Goal: Book appointment/travel/reservation

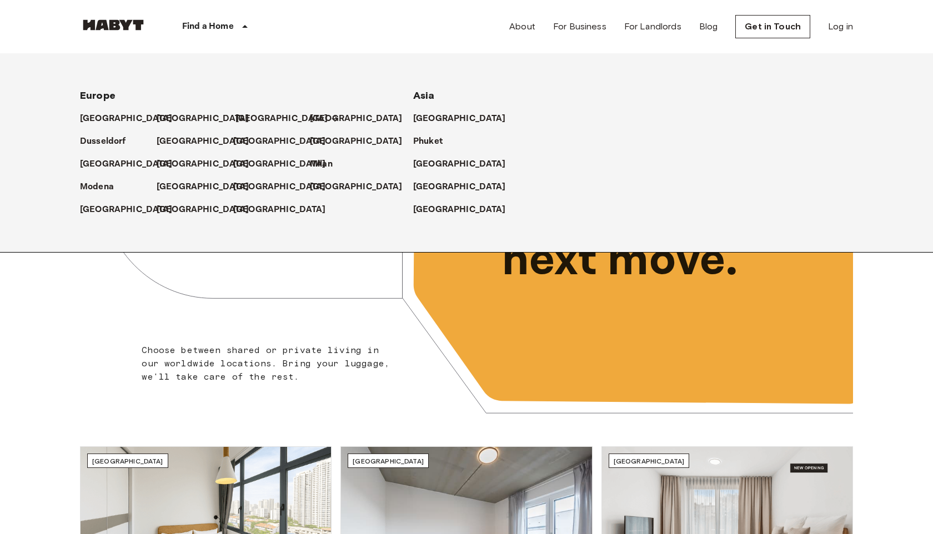
click at [240, 116] on p "[GEOGRAPHIC_DATA]" at bounding box center [281, 118] width 93 height 13
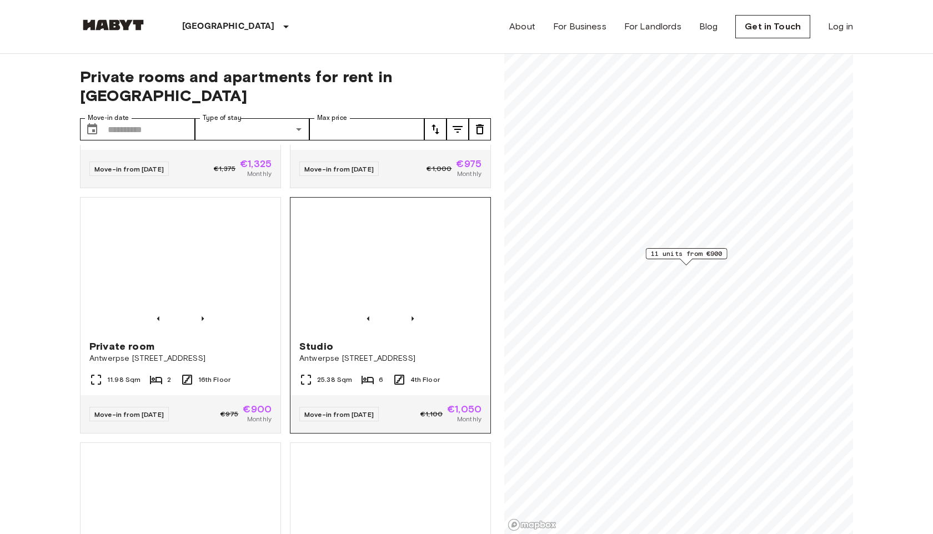
scroll to position [532, 0]
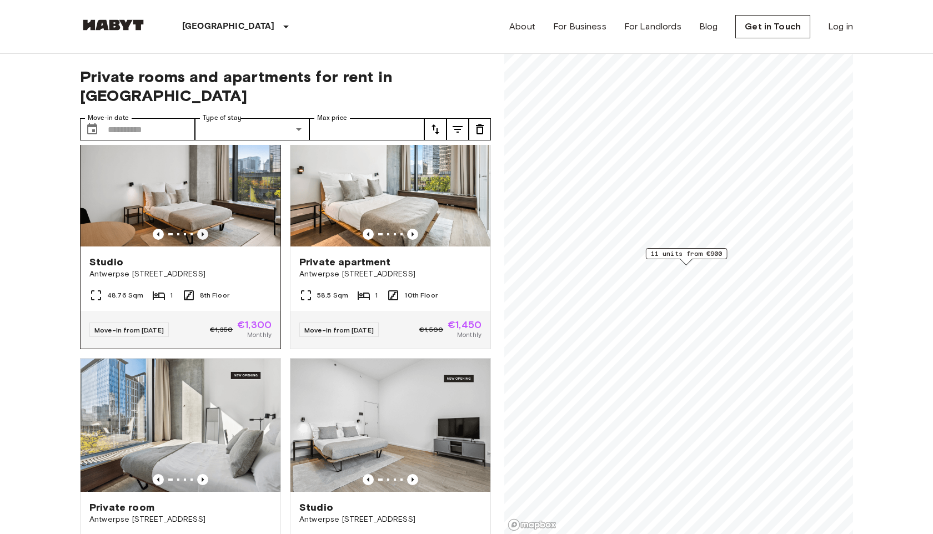
click at [200, 229] on icon "Previous image" at bounding box center [202, 234] width 11 height 11
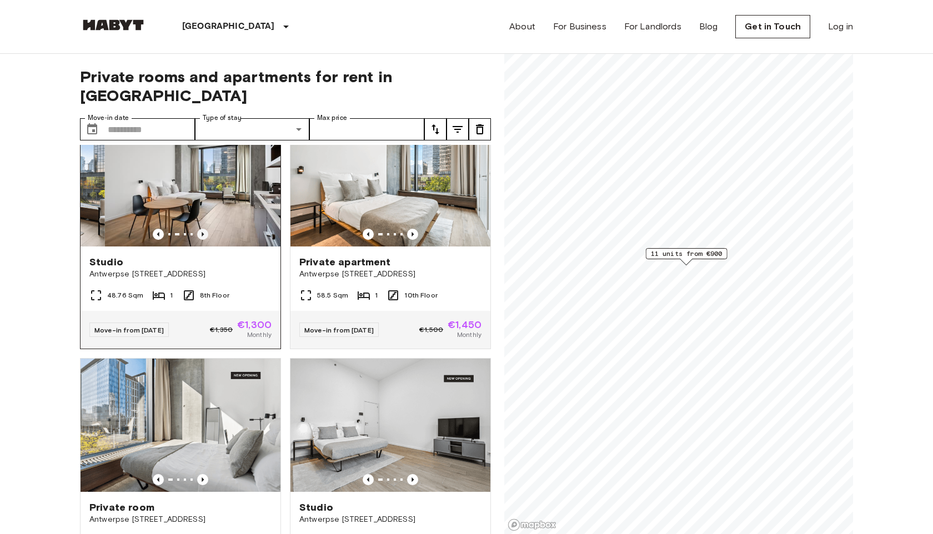
click at [203, 229] on icon "Previous image" at bounding box center [202, 234] width 11 height 11
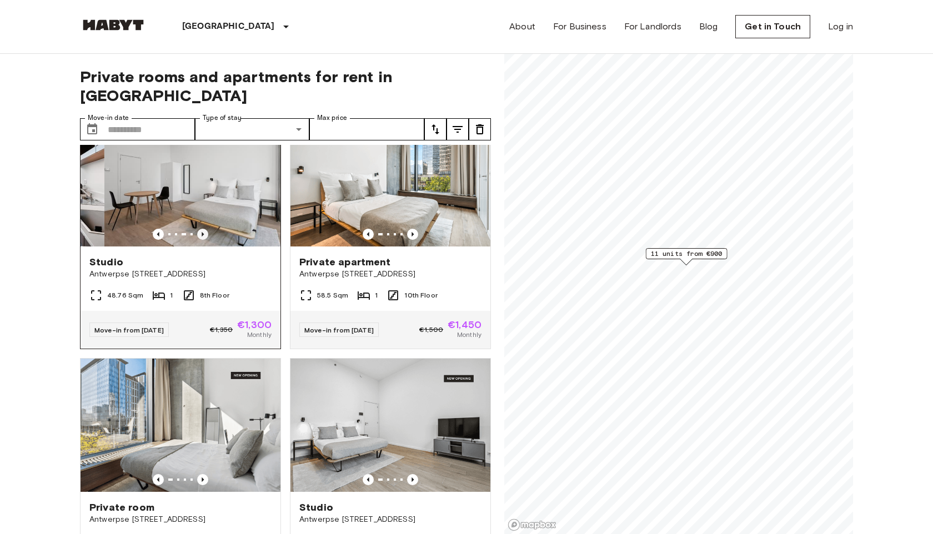
click at [203, 229] on icon "Previous image" at bounding box center [202, 234] width 11 height 11
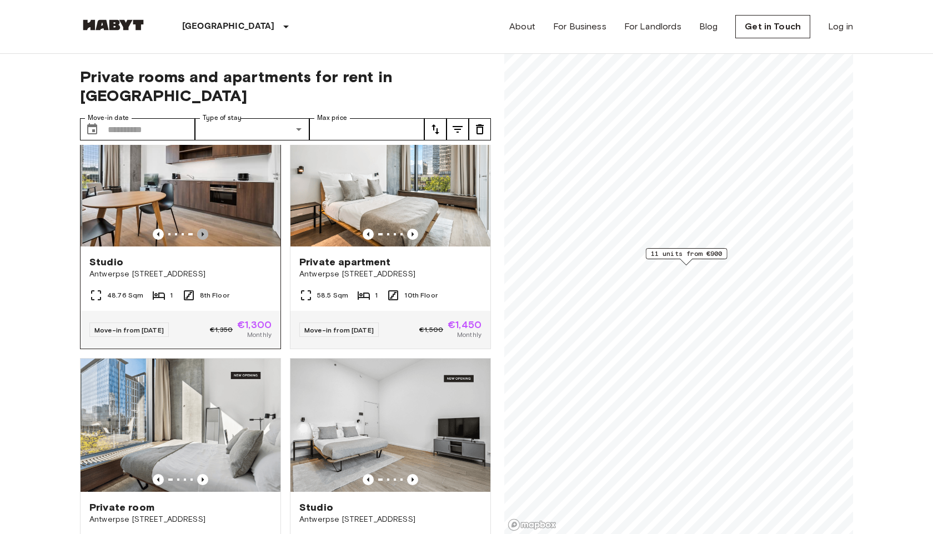
click at [203, 229] on icon "Previous image" at bounding box center [202, 234] width 11 height 11
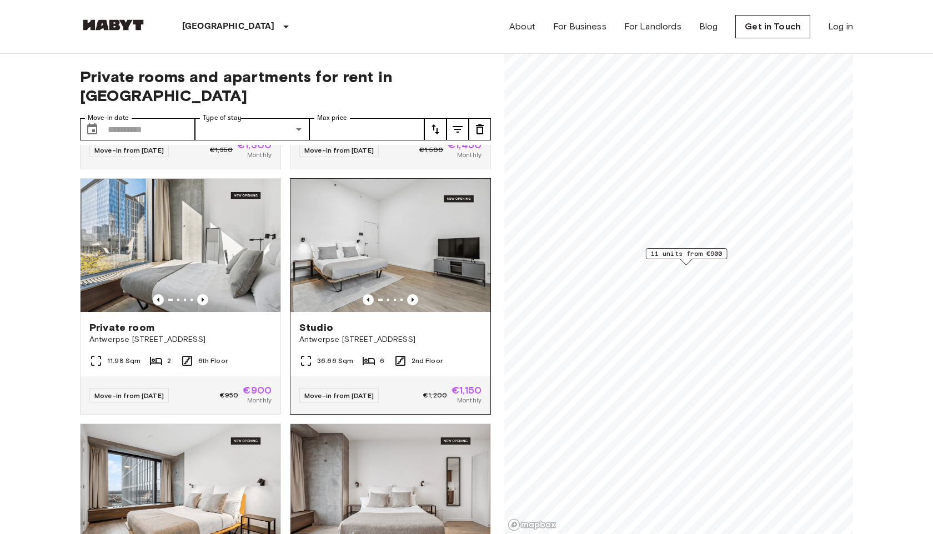
scroll to position [714, 0]
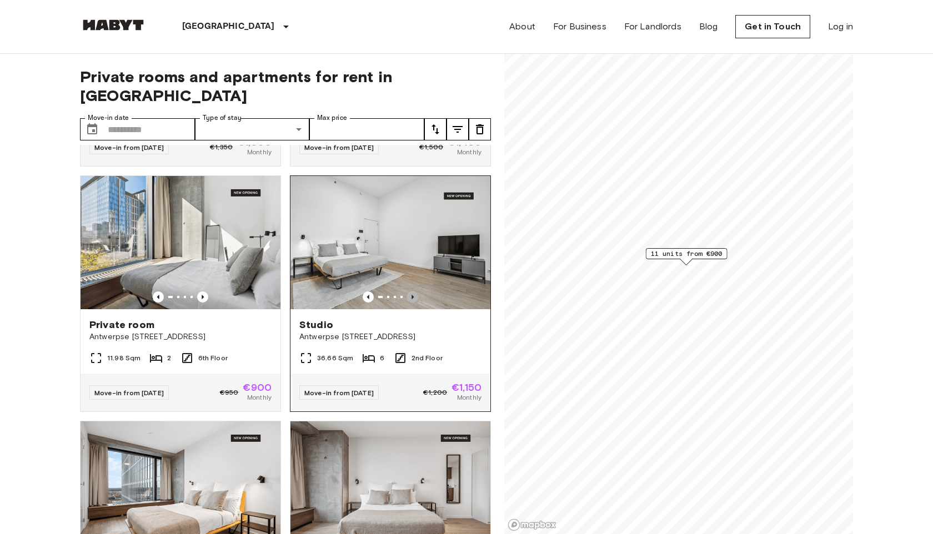
click at [412, 291] on icon "Previous image" at bounding box center [412, 296] width 11 height 11
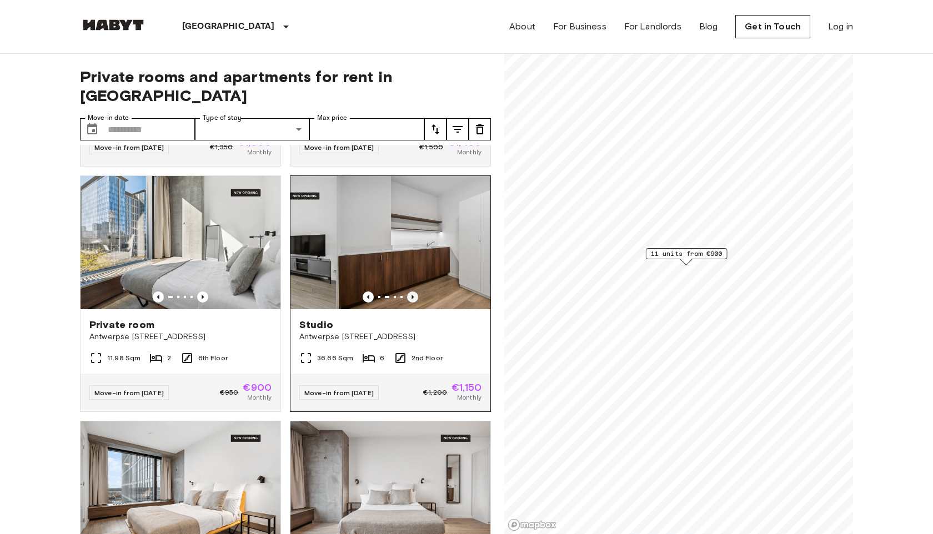
click at [412, 291] on icon "Previous image" at bounding box center [412, 296] width 11 height 11
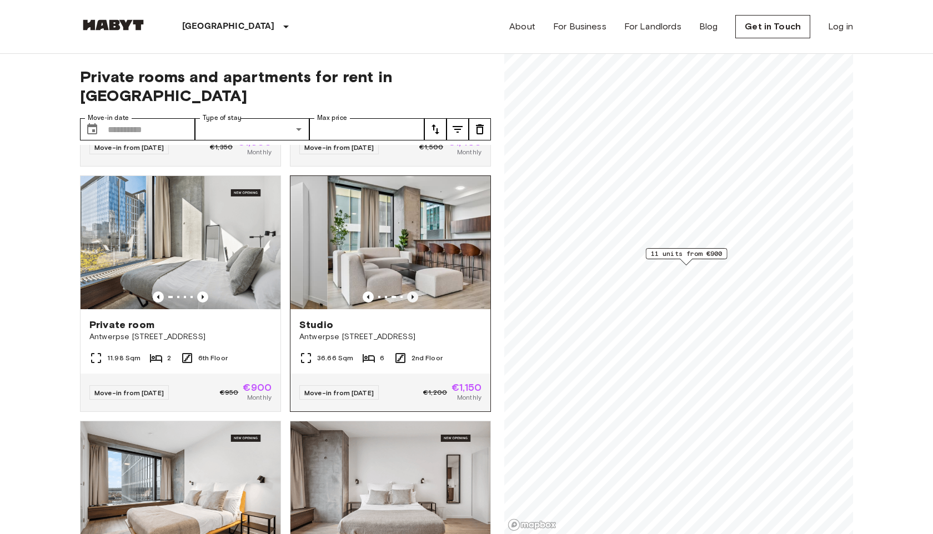
click at [412, 291] on icon "Previous image" at bounding box center [412, 296] width 11 height 11
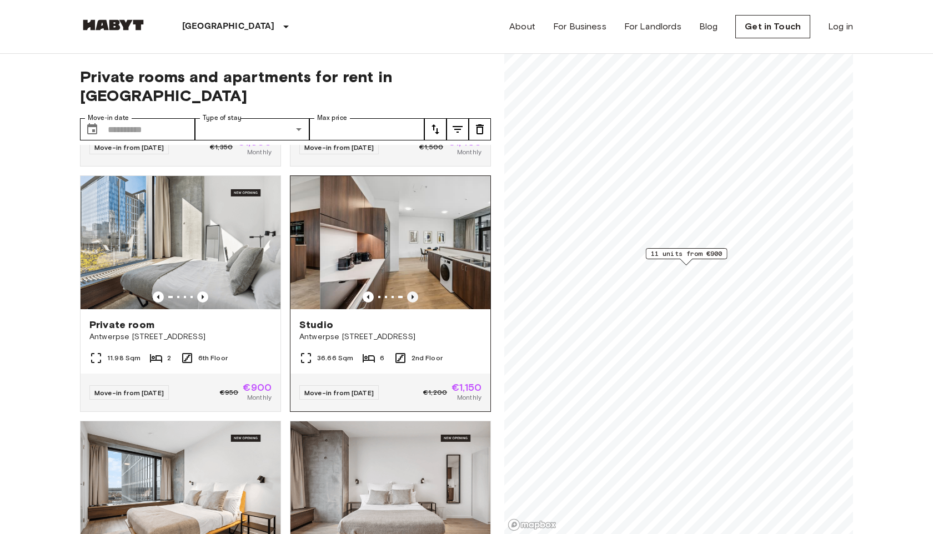
click at [412, 291] on icon "Previous image" at bounding box center [412, 296] width 11 height 11
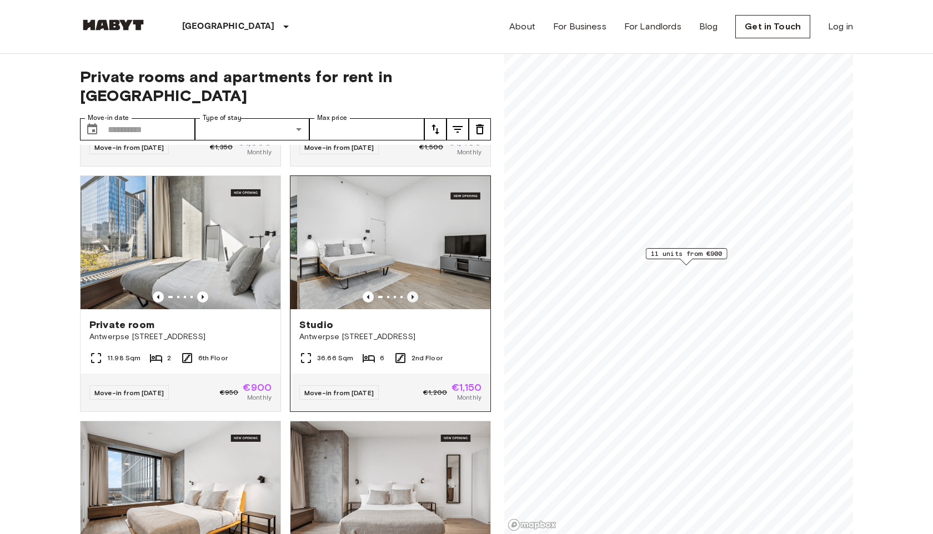
click at [412, 291] on icon "Previous image" at bounding box center [412, 296] width 11 height 11
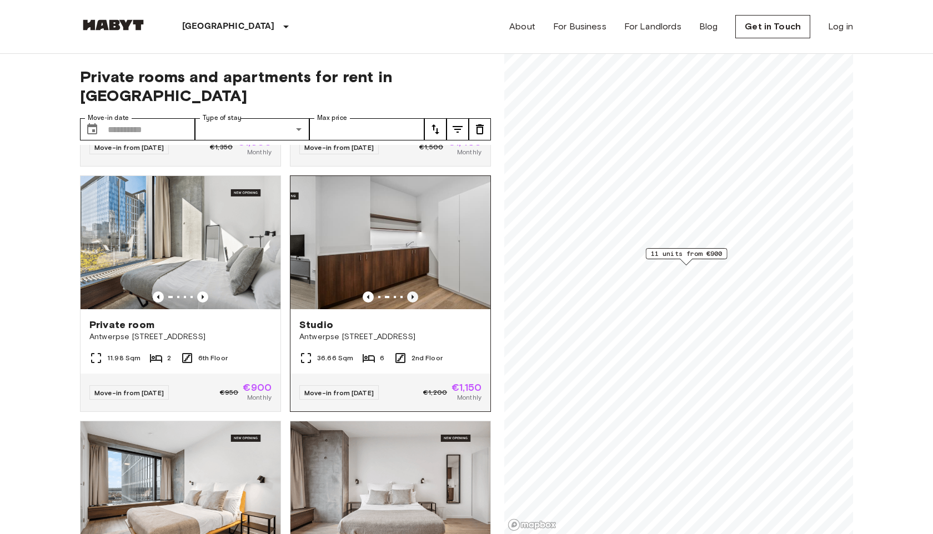
click at [412, 291] on icon "Previous image" at bounding box center [412, 296] width 11 height 11
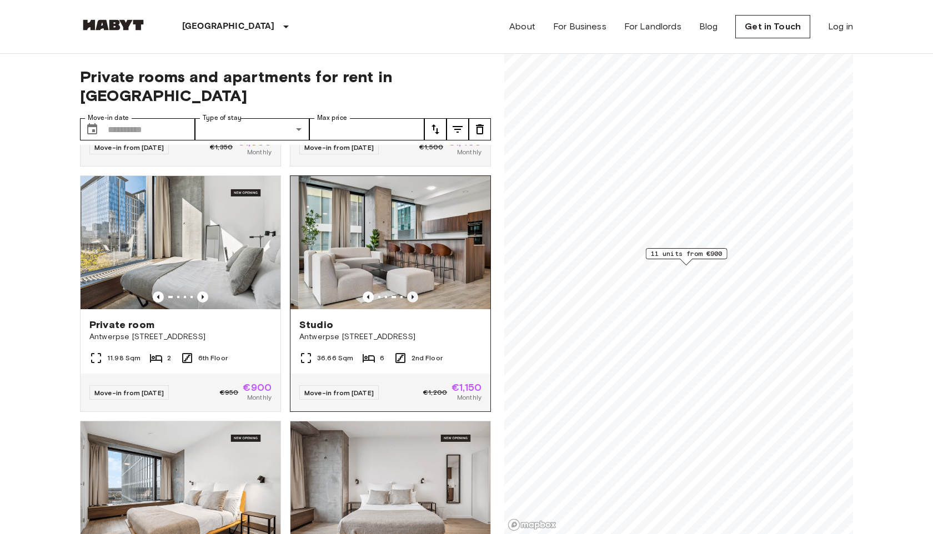
click at [412, 291] on icon "Previous image" at bounding box center [412, 296] width 11 height 11
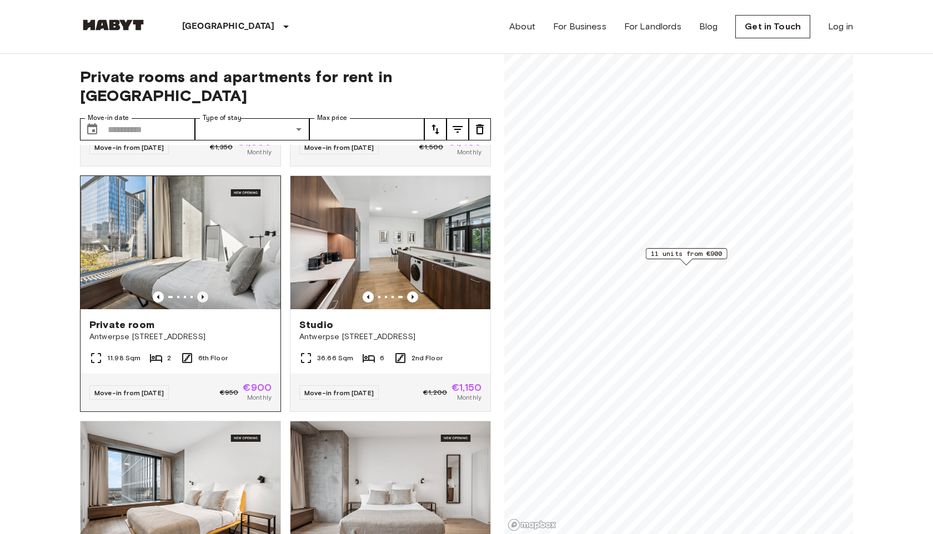
click at [201, 291] on icon "Previous image" at bounding box center [202, 296] width 11 height 11
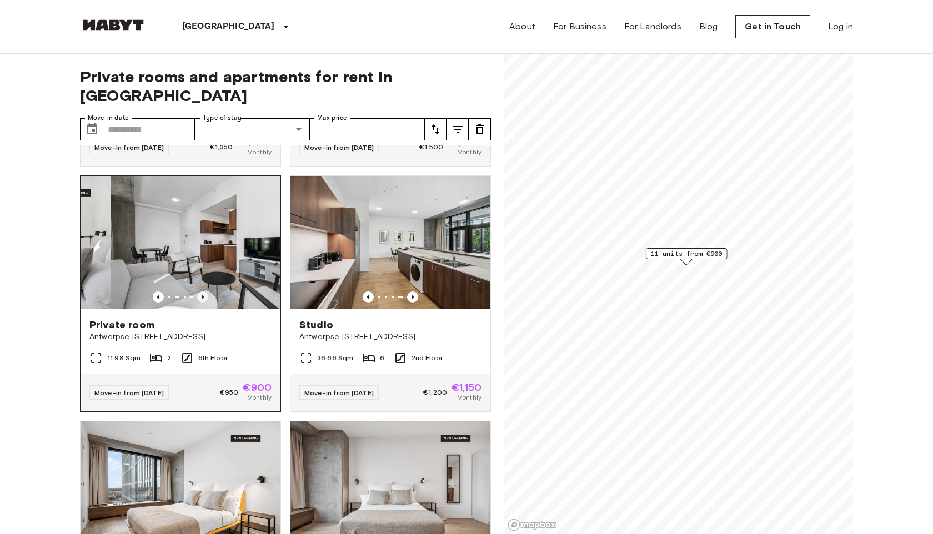
click at [203, 295] on icon "Previous image" at bounding box center [203, 297] width 2 height 4
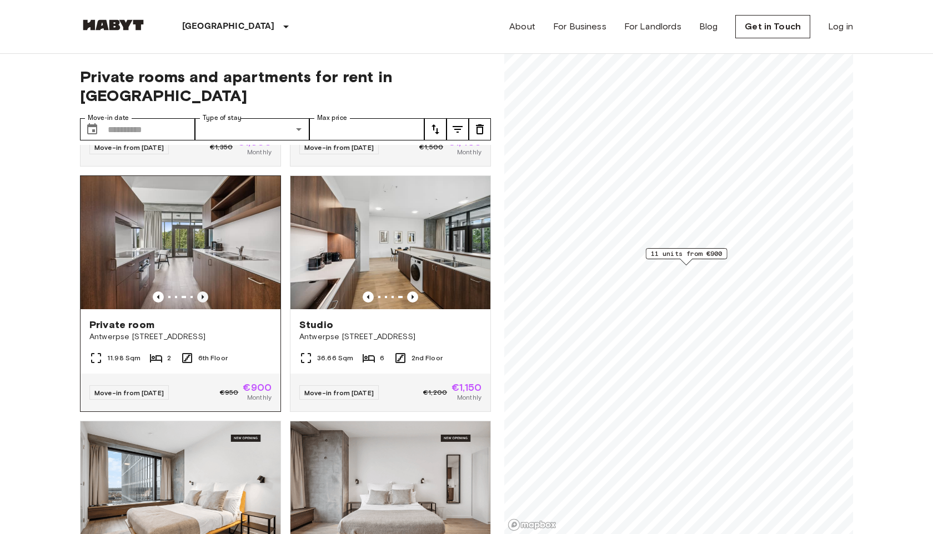
click at [203, 295] on icon "Previous image" at bounding box center [203, 297] width 2 height 4
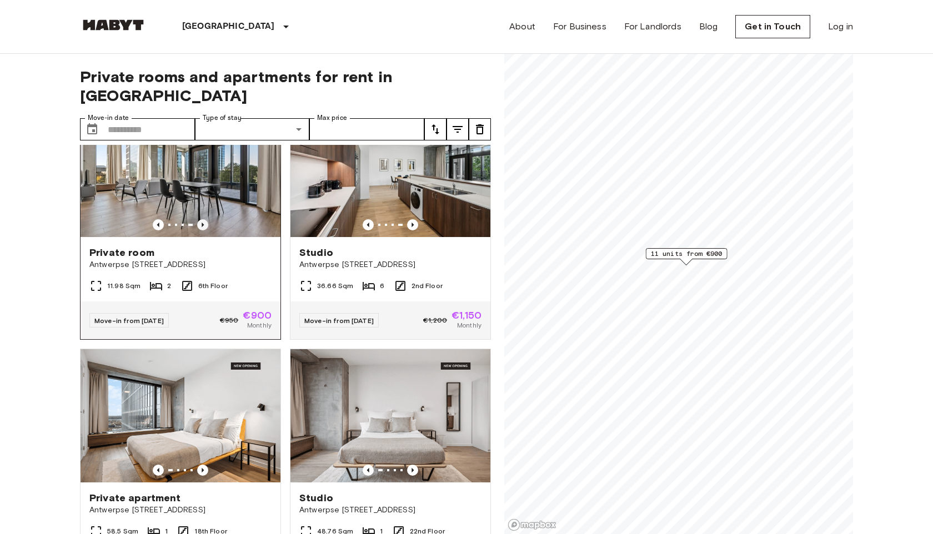
scroll to position [978, 0]
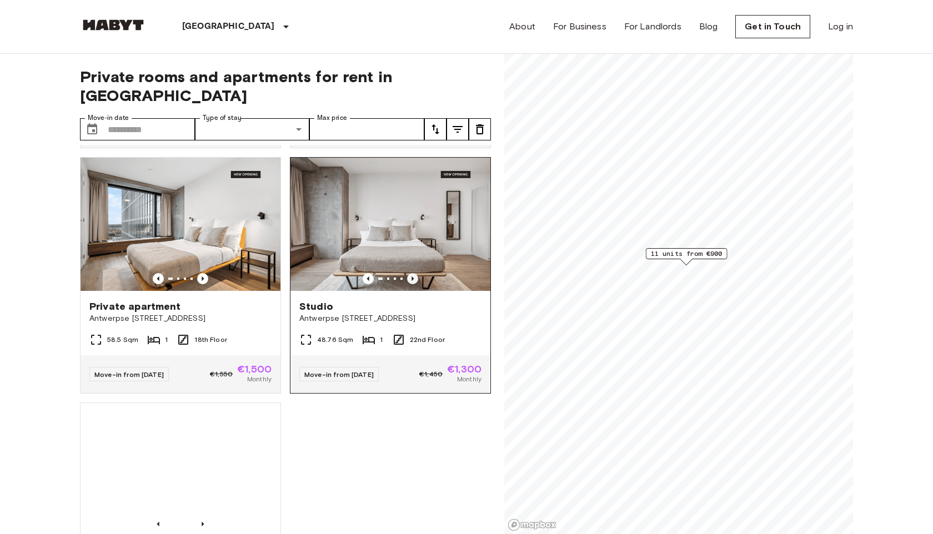
click at [415, 273] on icon "Previous image" at bounding box center [412, 278] width 11 height 11
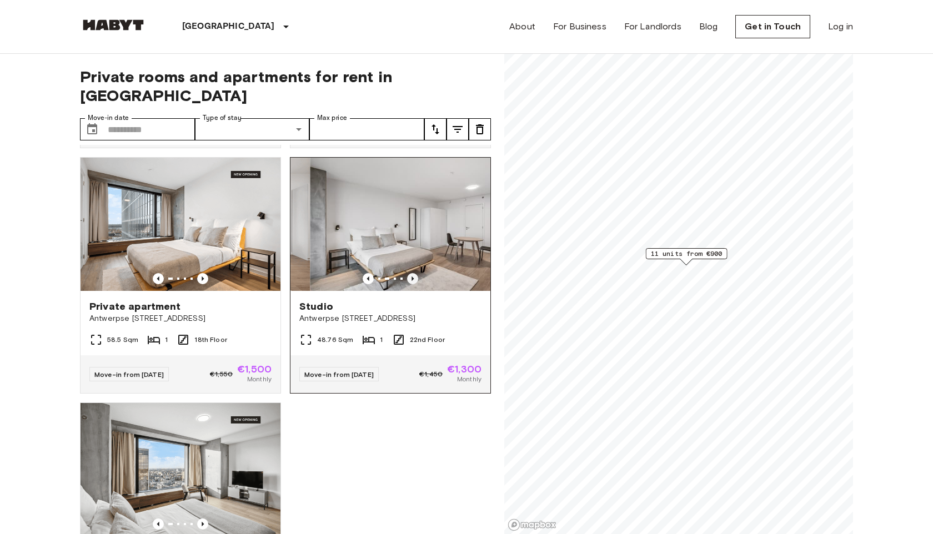
click at [415, 273] on icon "Previous image" at bounding box center [412, 278] width 11 height 11
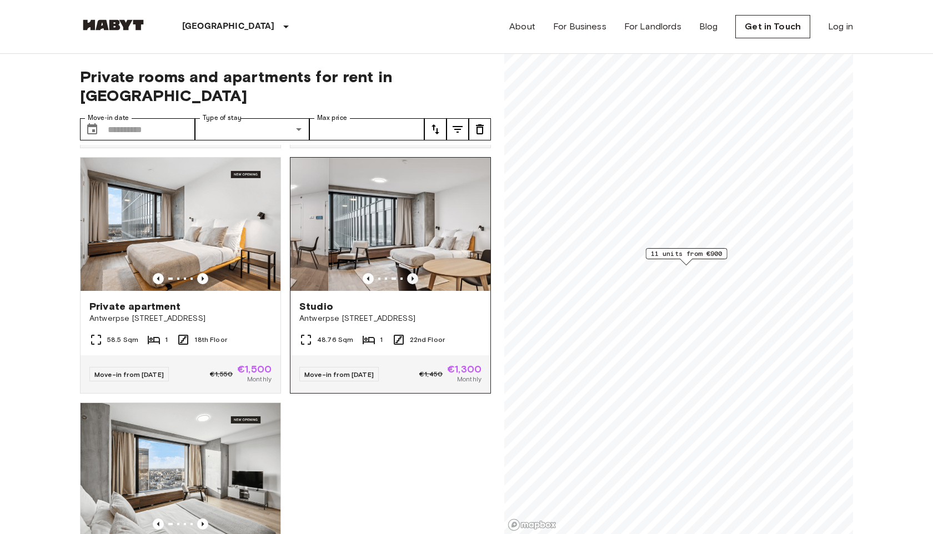
click at [415, 273] on icon "Previous image" at bounding box center [412, 278] width 11 height 11
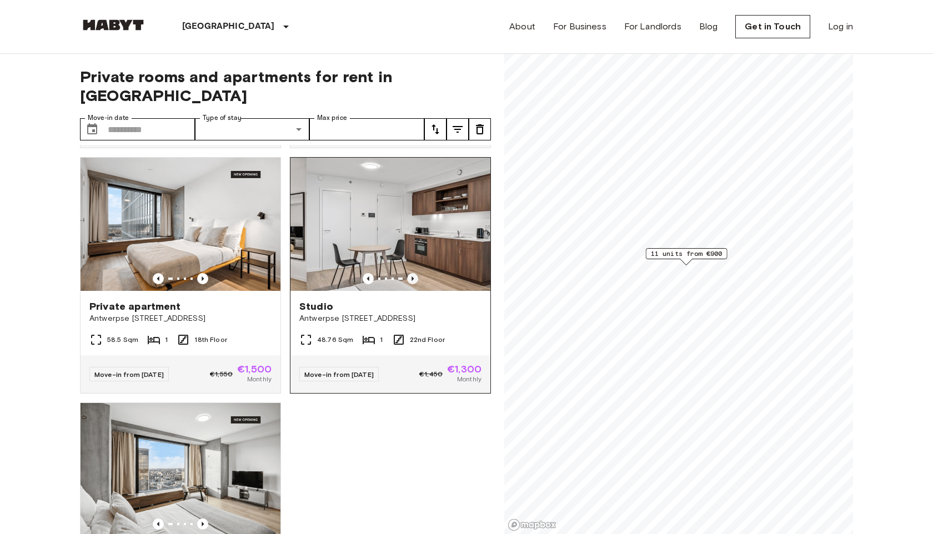
click at [415, 273] on icon "Previous image" at bounding box center [412, 278] width 11 height 11
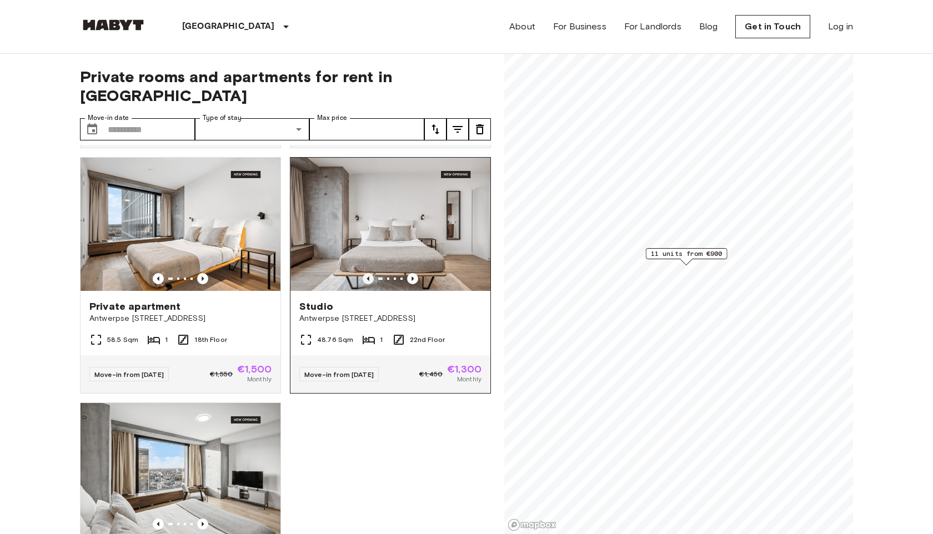
click at [371, 273] on icon "Previous image" at bounding box center [368, 278] width 11 height 11
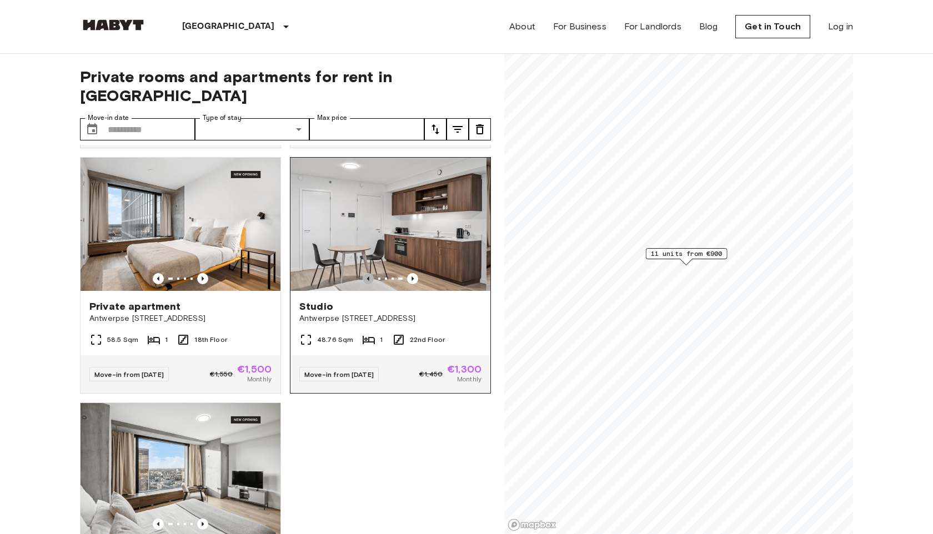
click at [371, 273] on icon "Previous image" at bounding box center [368, 278] width 11 height 11
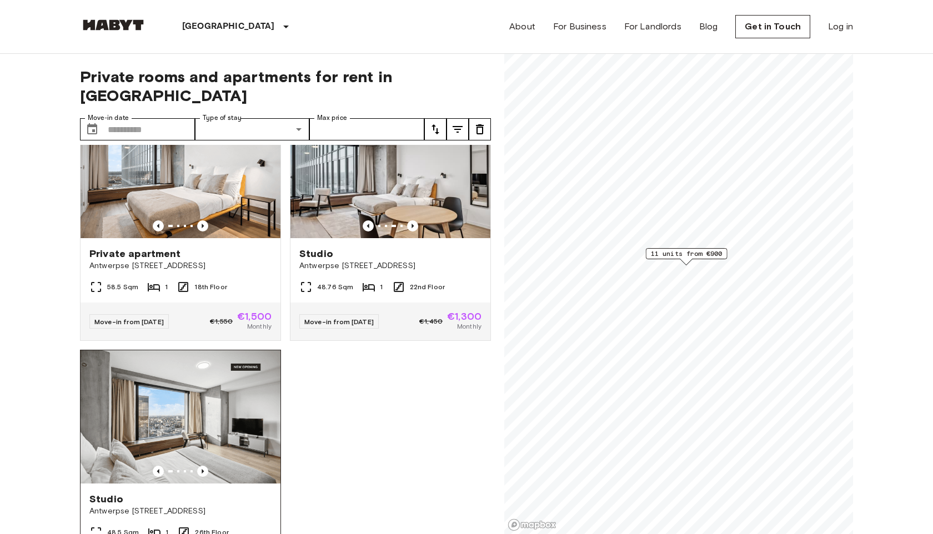
scroll to position [1086, 0]
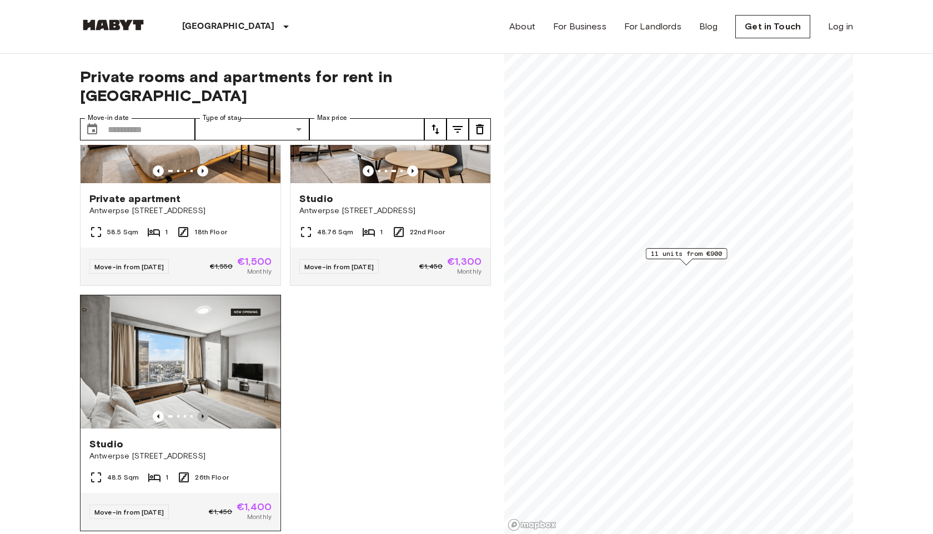
click at [206, 411] on icon "Previous image" at bounding box center [202, 416] width 11 height 11
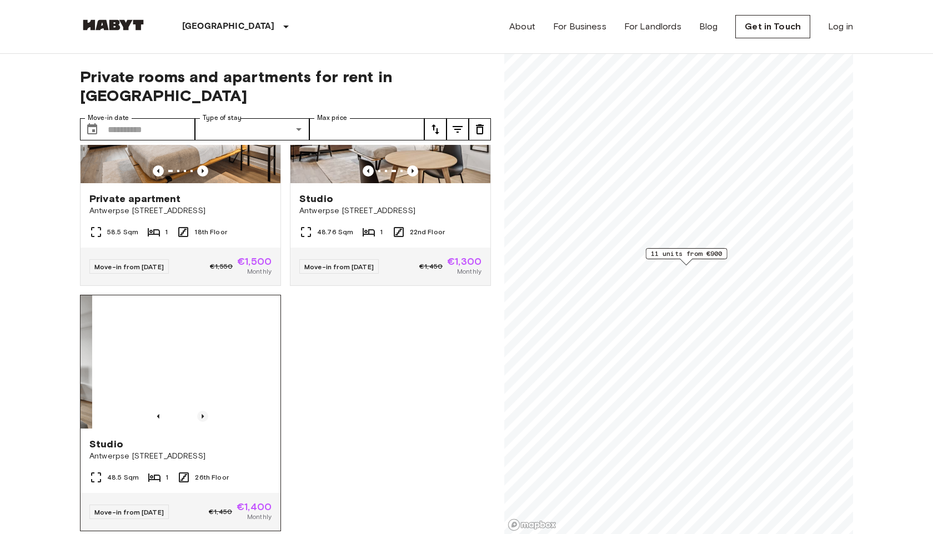
click at [206, 411] on icon "Previous image" at bounding box center [202, 416] width 11 height 11
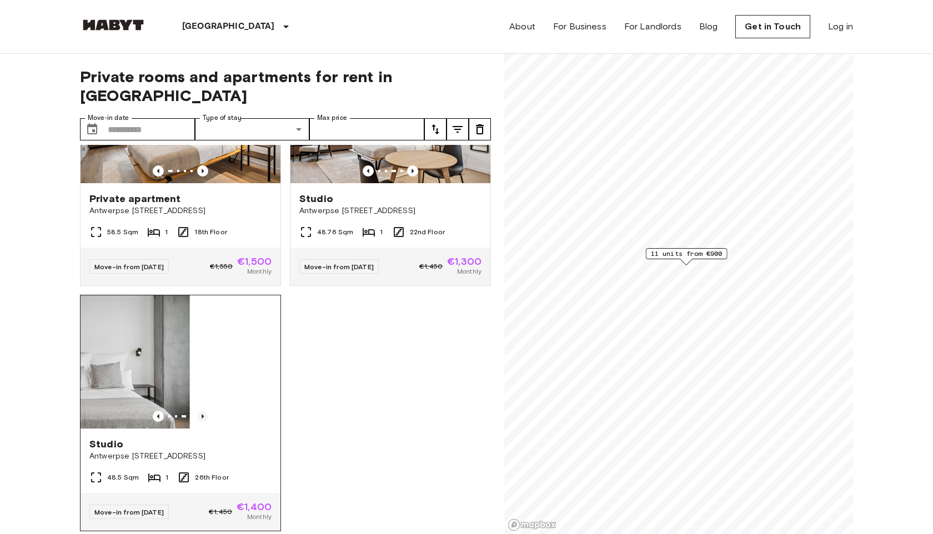
click at [206, 411] on icon "Previous image" at bounding box center [202, 416] width 11 height 11
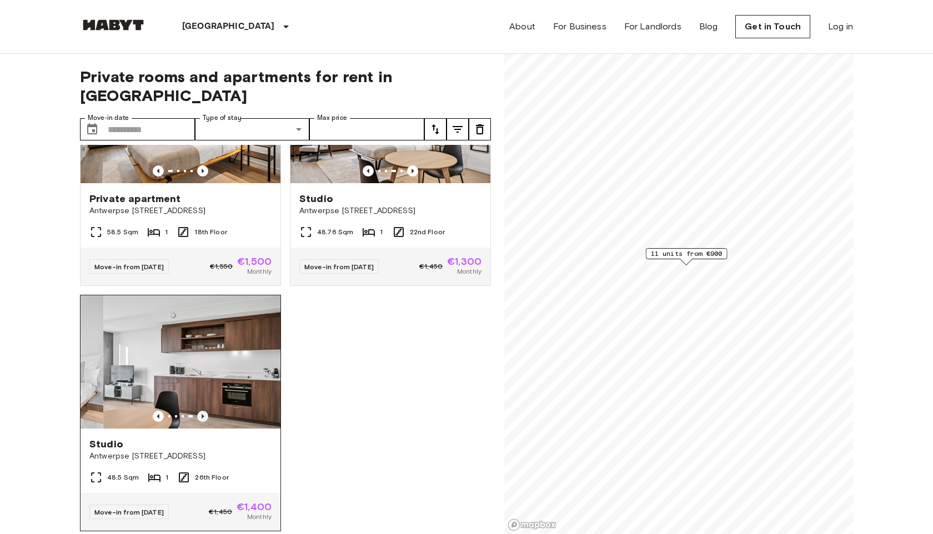
click at [206, 411] on icon "Previous image" at bounding box center [202, 416] width 11 height 11
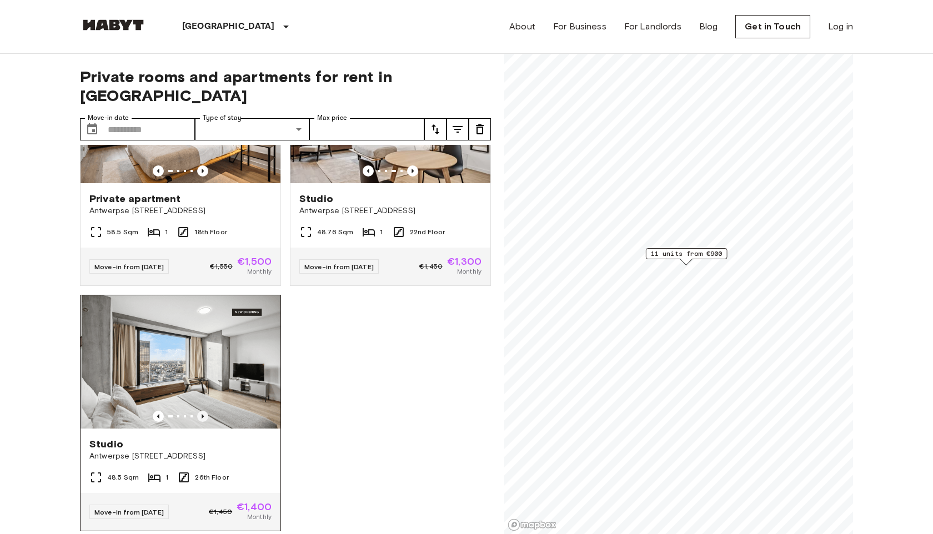
click at [206, 411] on icon "Previous image" at bounding box center [202, 416] width 11 height 11
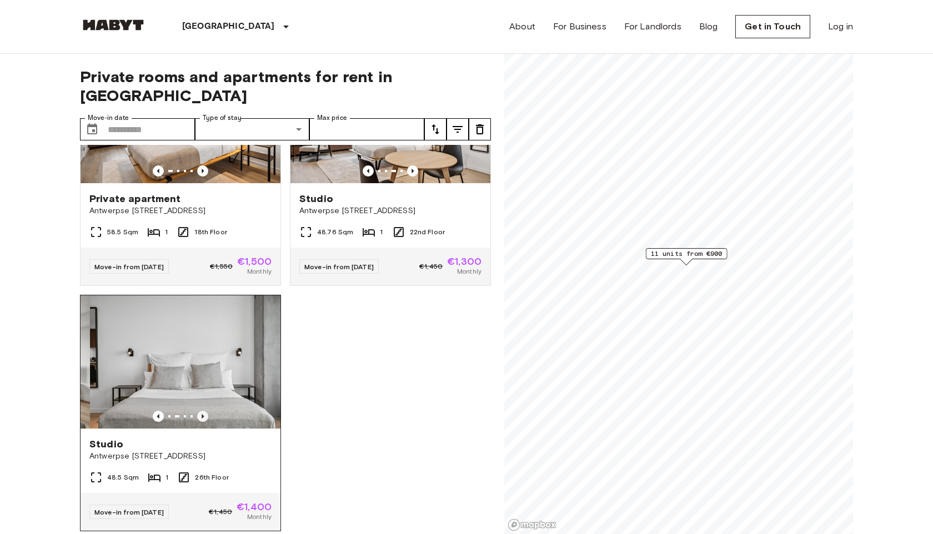
click at [206, 411] on icon "Previous image" at bounding box center [202, 416] width 11 height 11
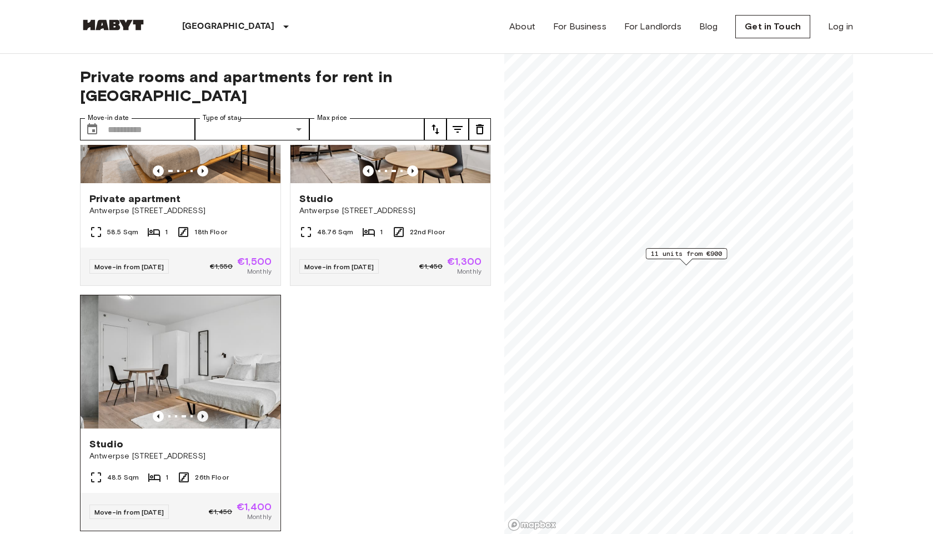
click at [206, 411] on icon "Previous image" at bounding box center [202, 416] width 11 height 11
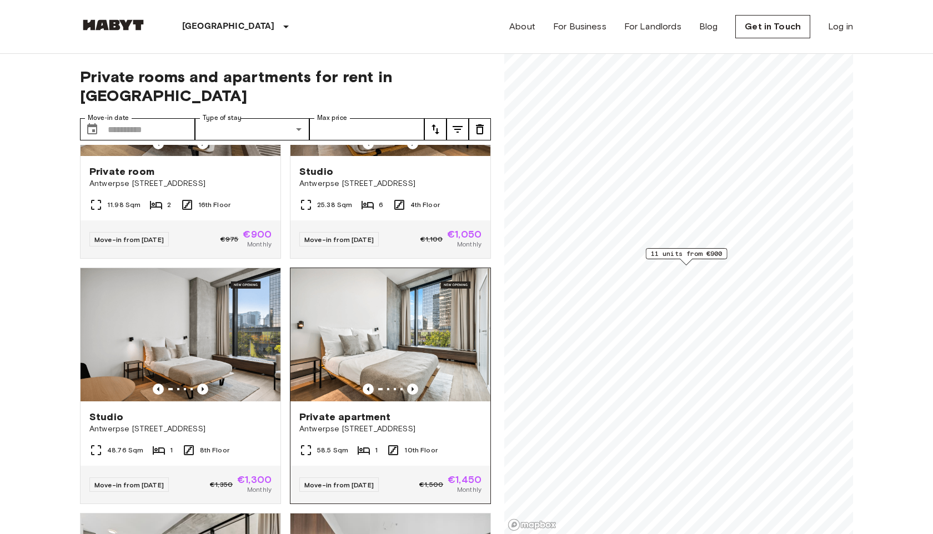
scroll to position [409, 0]
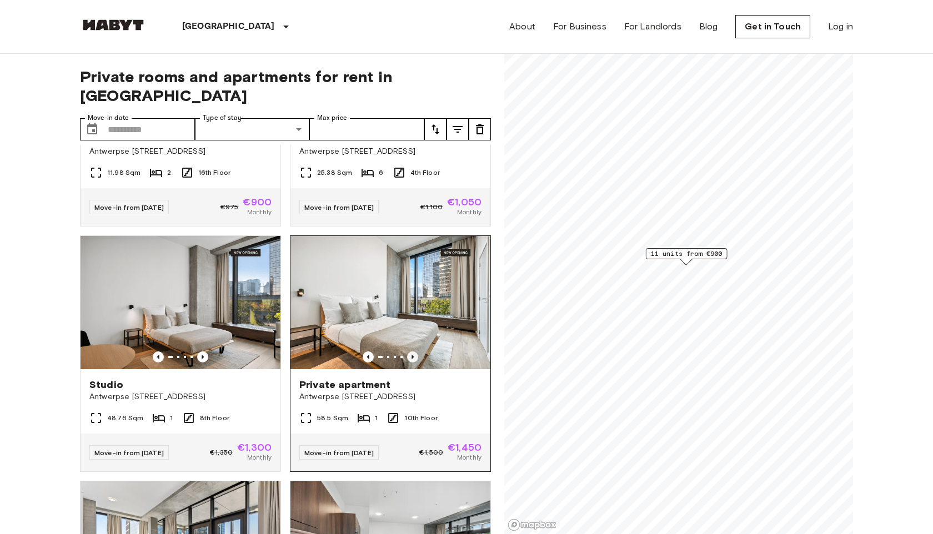
click at [414, 351] on icon "Previous image" at bounding box center [412, 356] width 11 height 11
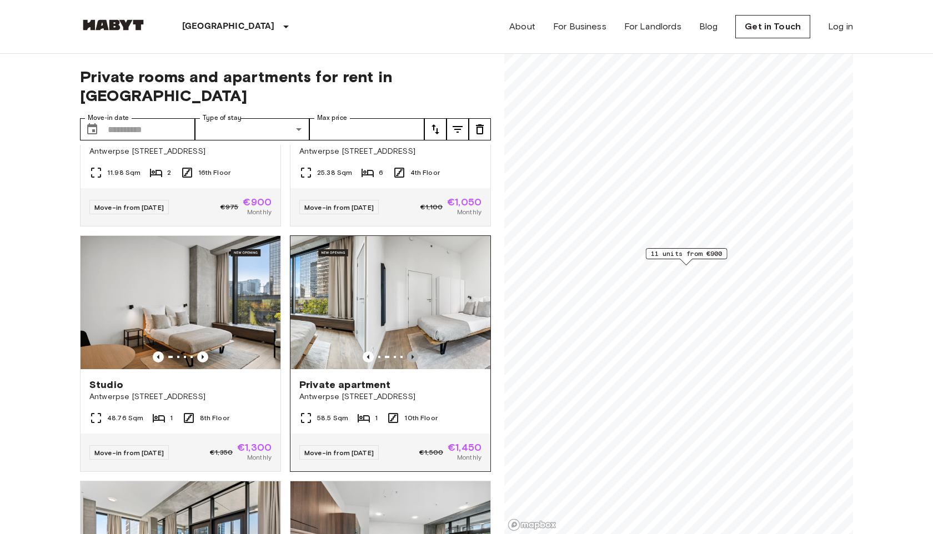
click at [414, 351] on icon "Previous image" at bounding box center [412, 356] width 11 height 11
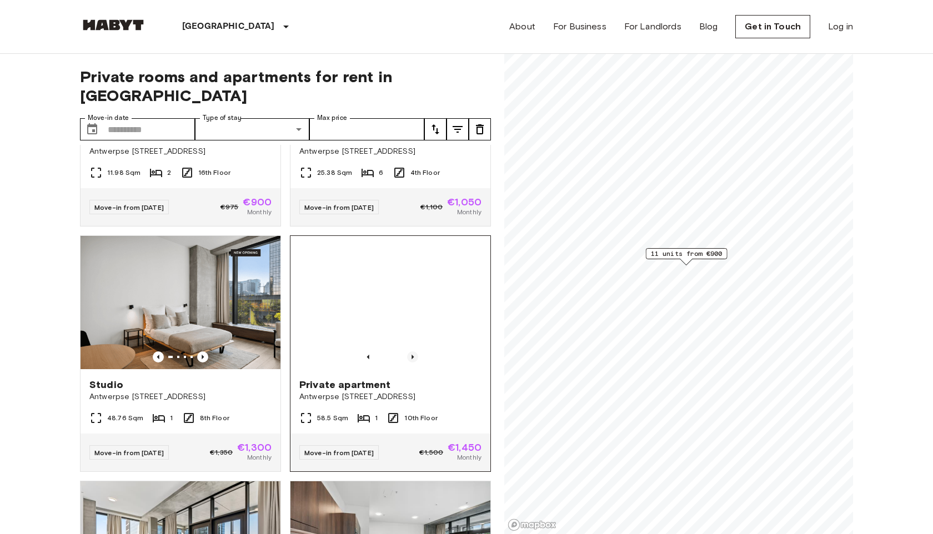
click at [414, 351] on icon "Previous image" at bounding box center [412, 356] width 11 height 11
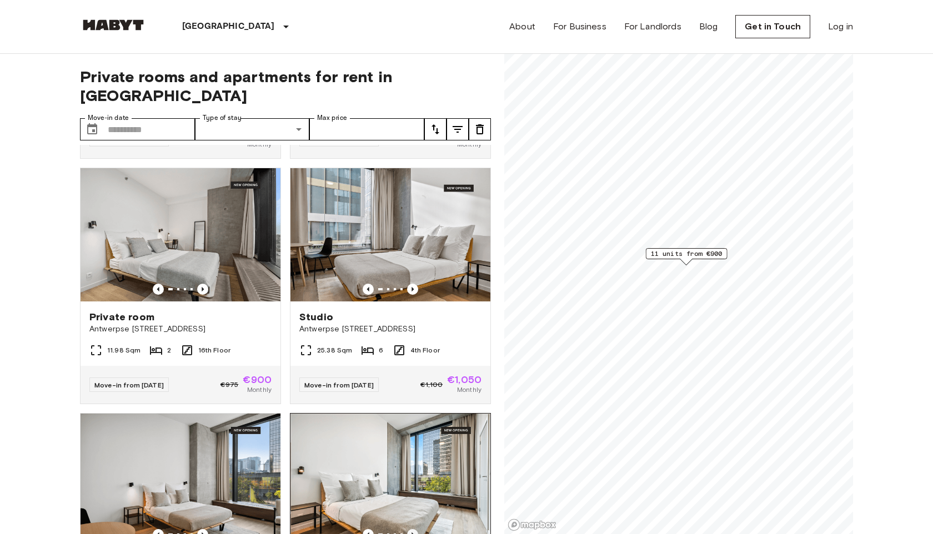
scroll to position [194, 0]
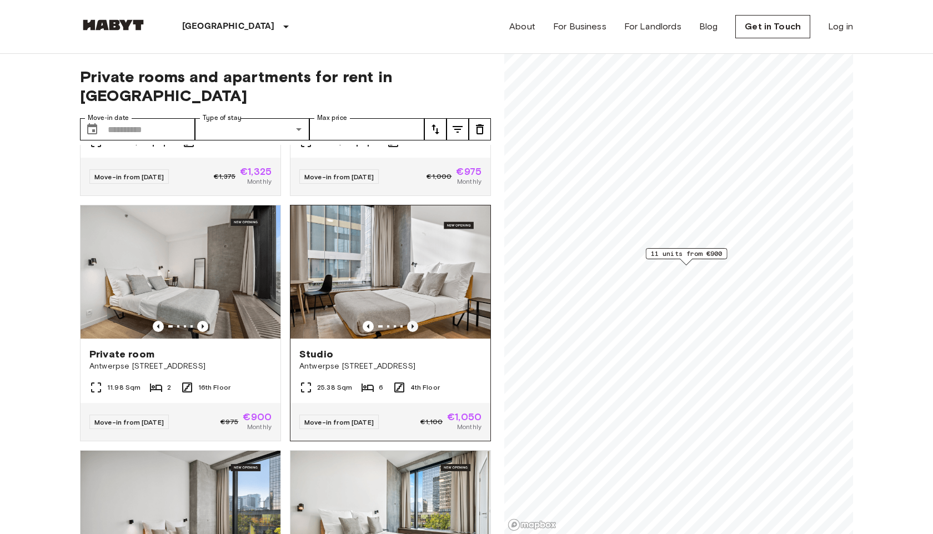
click at [411, 321] on icon "Previous image" at bounding box center [412, 326] width 11 height 11
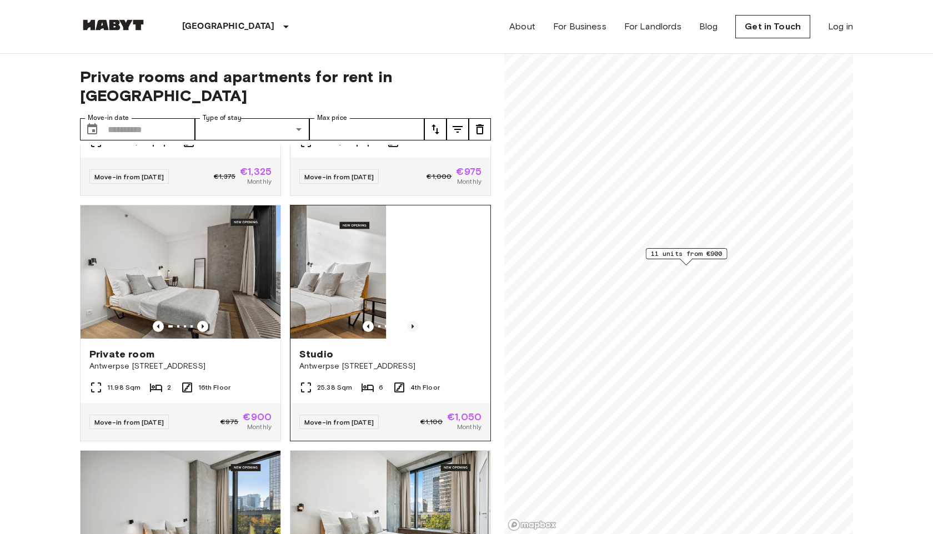
click at [411, 321] on icon "Previous image" at bounding box center [412, 326] width 11 height 11
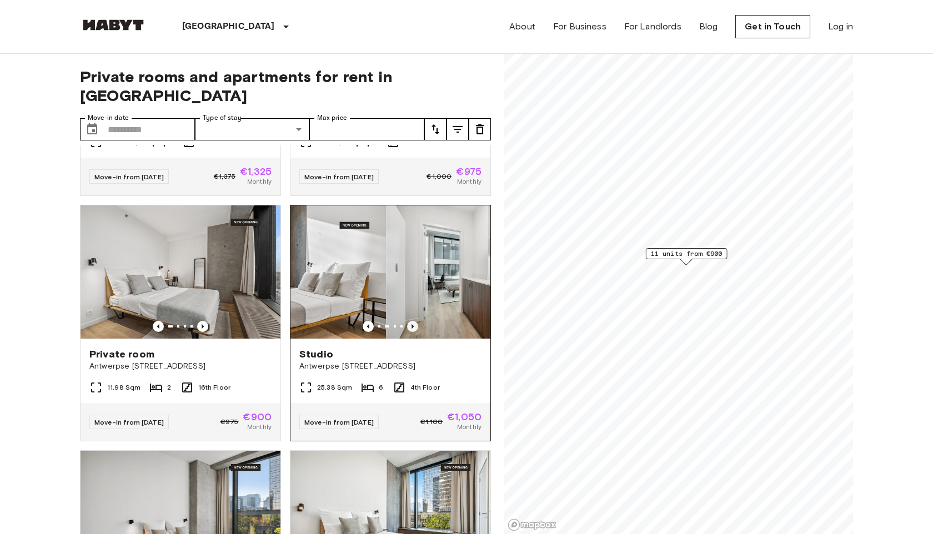
click at [411, 321] on icon "Previous image" at bounding box center [412, 326] width 11 height 11
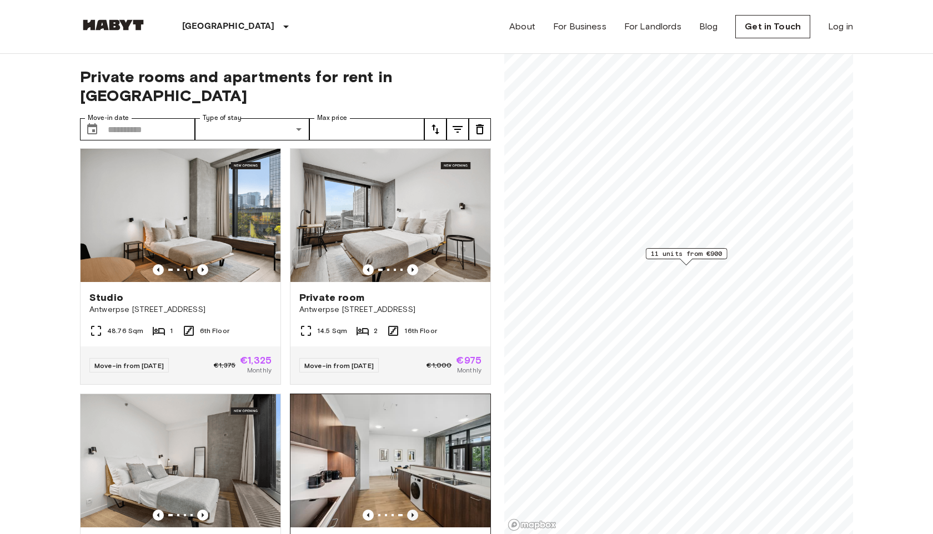
scroll to position [5, 0]
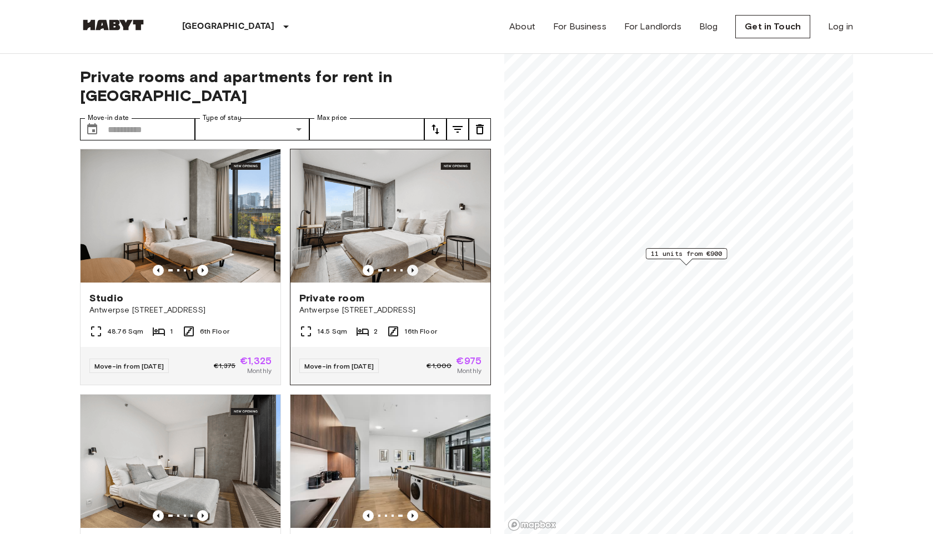
click at [411, 268] on icon "Previous image" at bounding box center [412, 270] width 2 height 4
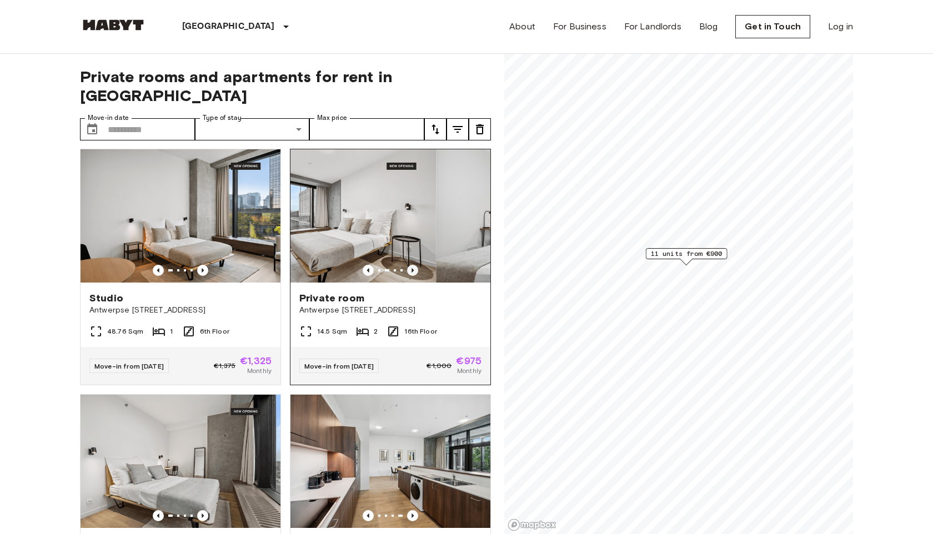
click at [411, 268] on icon "Previous image" at bounding box center [412, 270] width 2 height 4
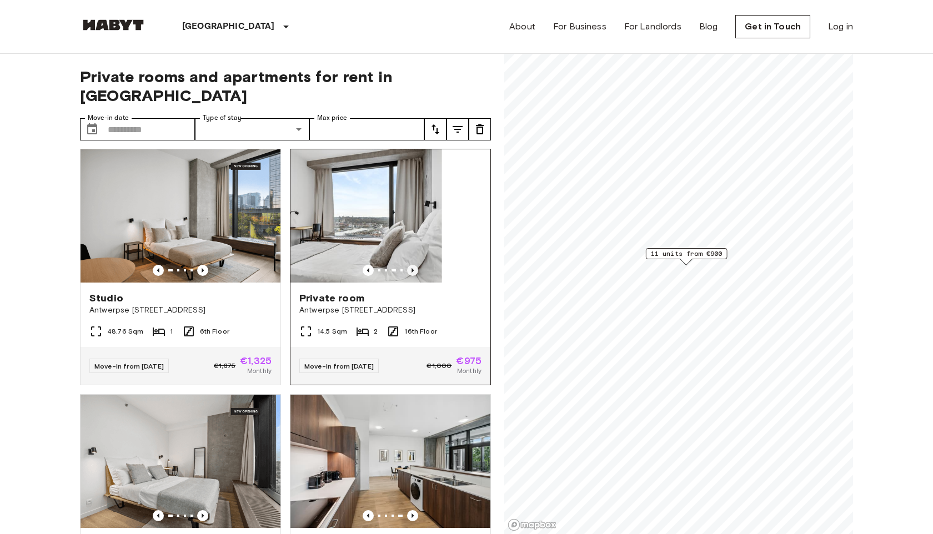
click at [411, 268] on icon "Previous image" at bounding box center [412, 270] width 2 height 4
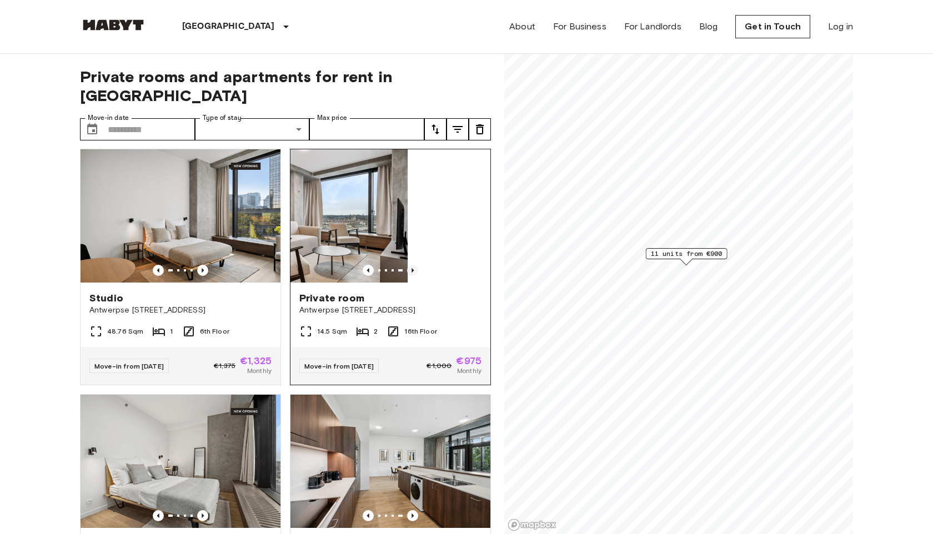
click at [411, 268] on icon "Previous image" at bounding box center [412, 270] width 2 height 4
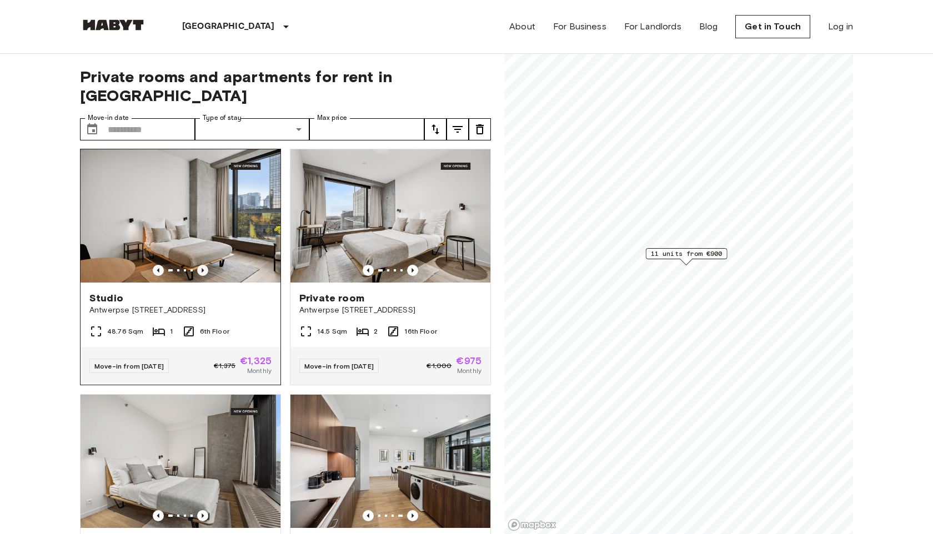
click at [207, 265] on icon "Previous image" at bounding box center [202, 270] width 11 height 11
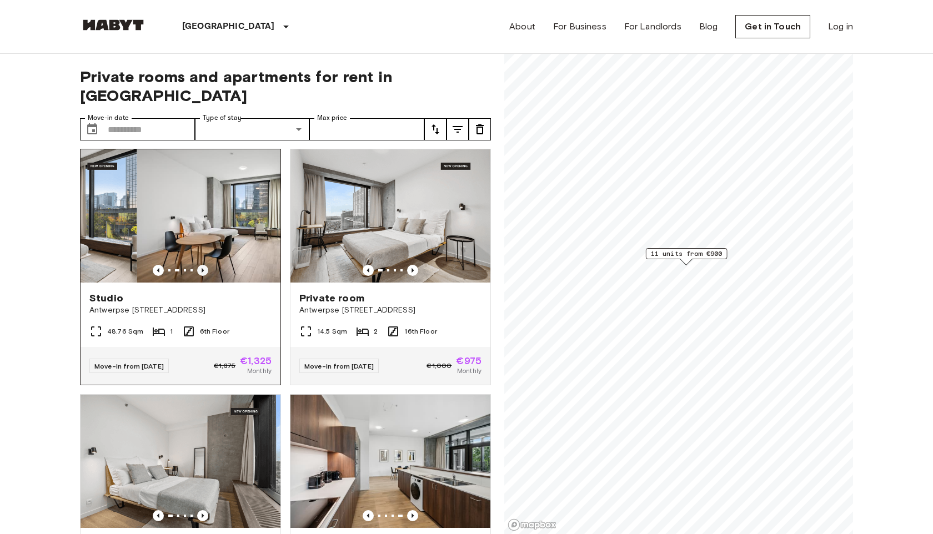
click at [207, 265] on icon "Previous image" at bounding box center [202, 270] width 11 height 11
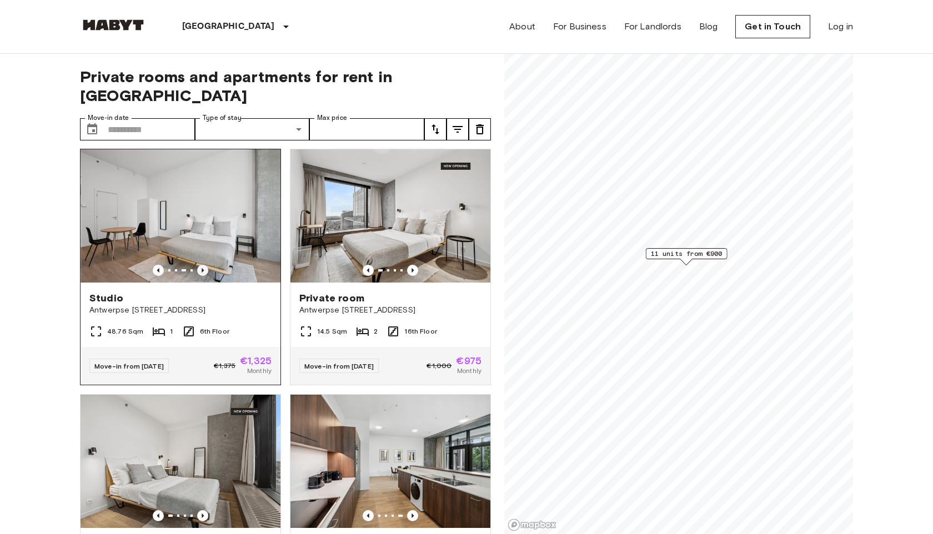
click at [207, 265] on icon "Previous image" at bounding box center [202, 270] width 11 height 11
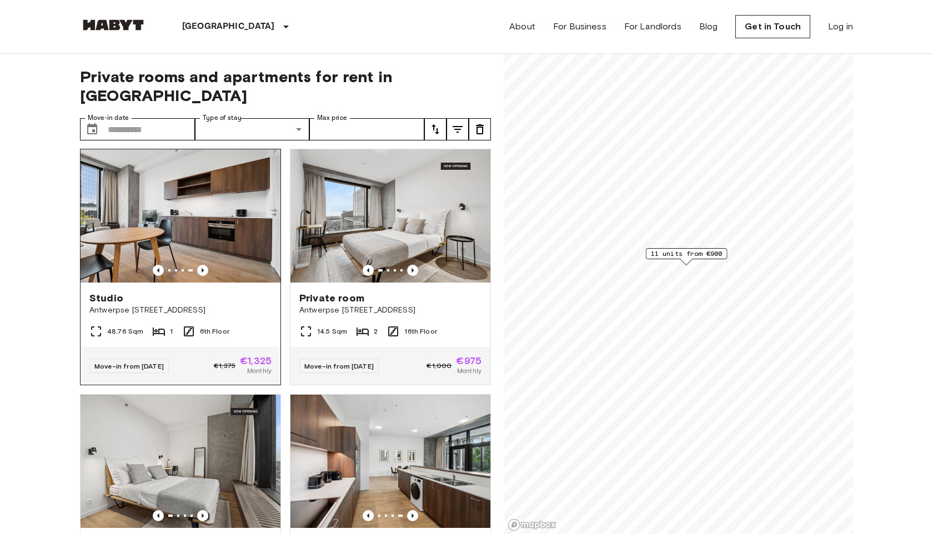
click at [190, 174] on img at bounding box center [180, 215] width 200 height 133
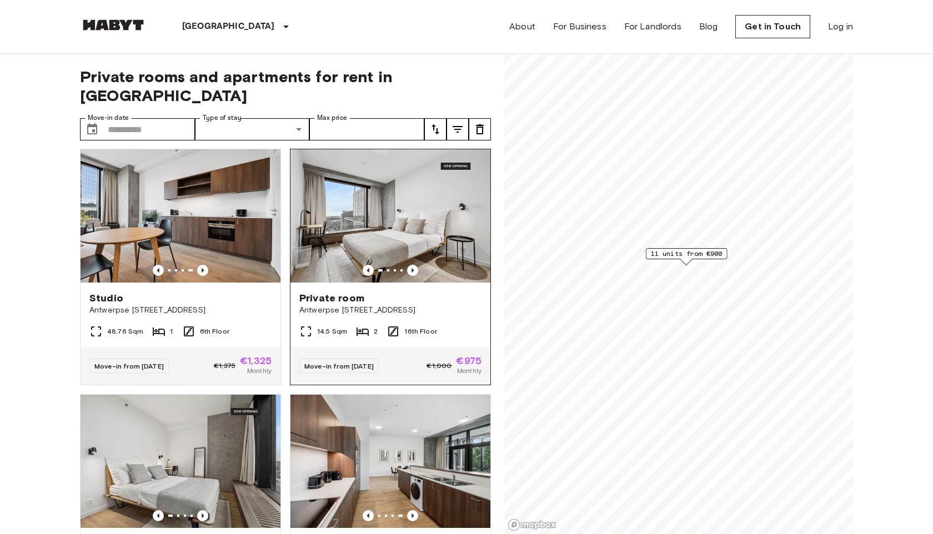
scroll to position [83, 0]
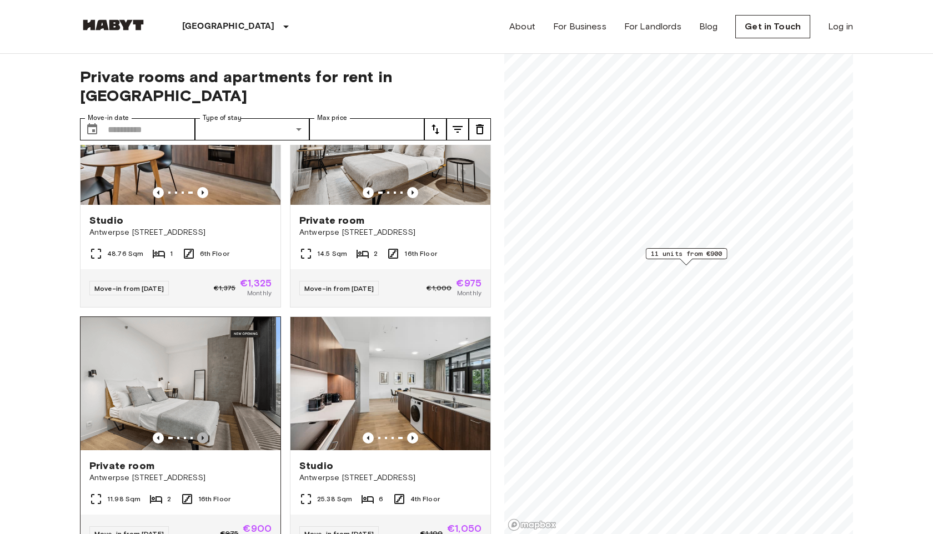
click at [206, 432] on icon "Previous image" at bounding box center [202, 437] width 11 height 11
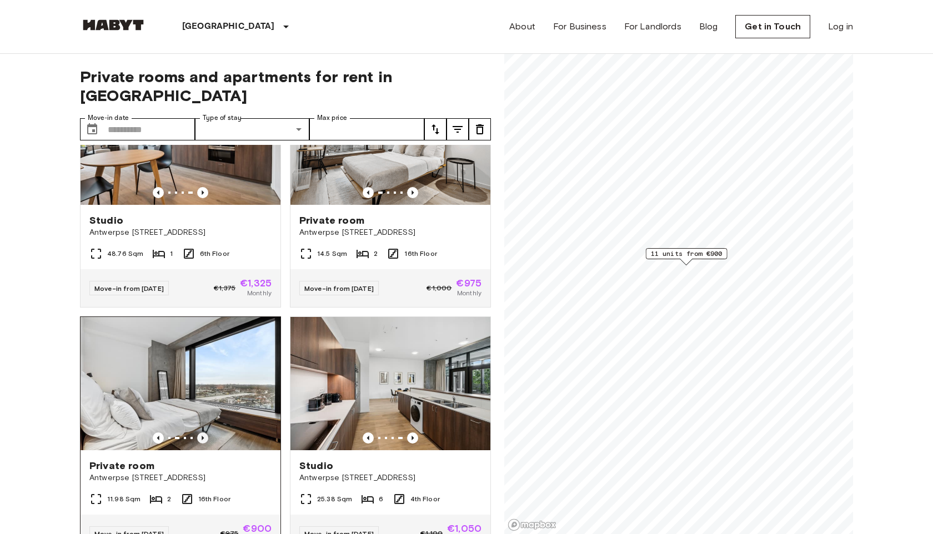
click at [205, 432] on icon "Previous image" at bounding box center [202, 437] width 11 height 11
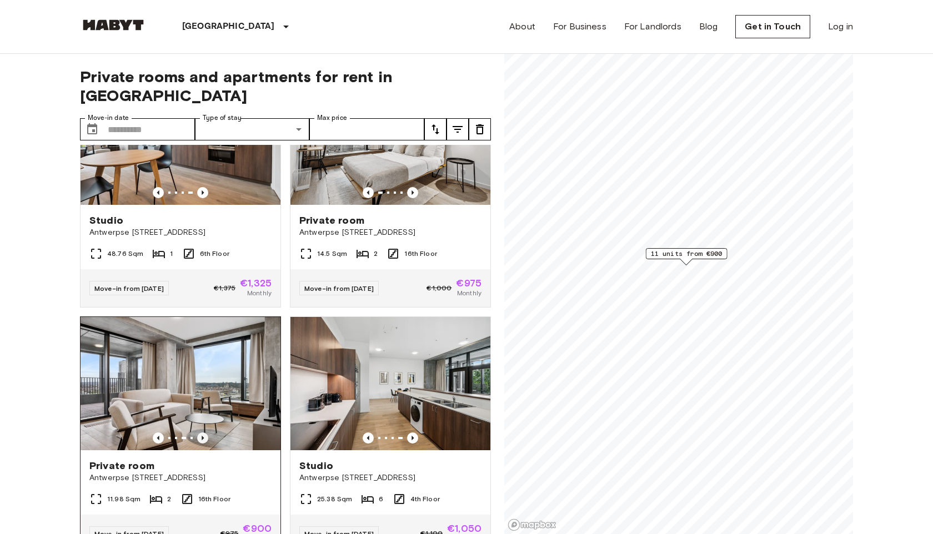
click at [205, 432] on icon "Previous image" at bounding box center [202, 437] width 11 height 11
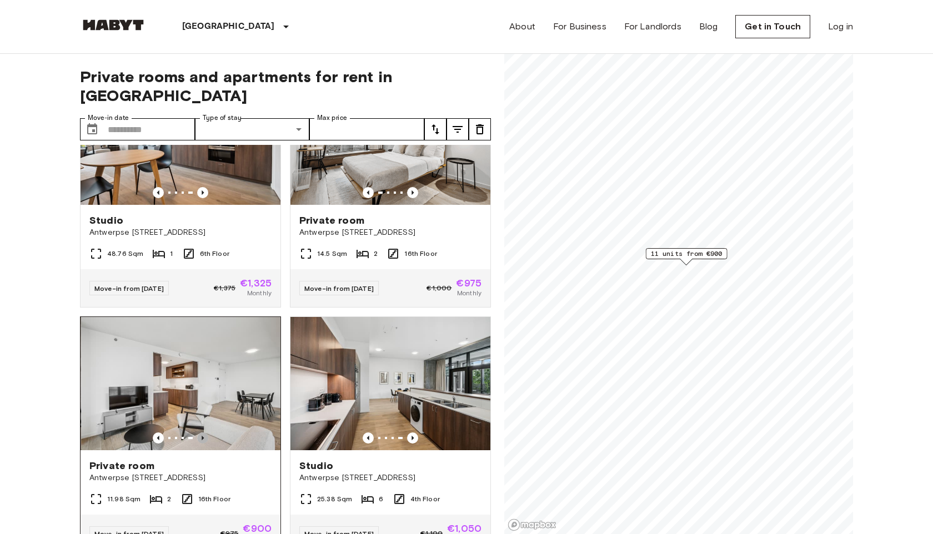
click at [205, 432] on icon "Previous image" at bounding box center [202, 437] width 11 height 11
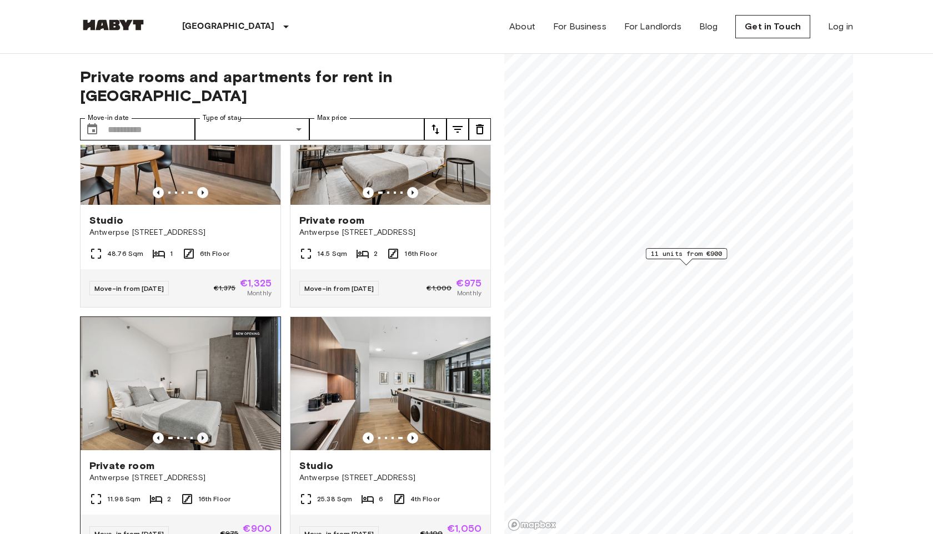
click at [205, 432] on icon "Previous image" at bounding box center [202, 437] width 11 height 11
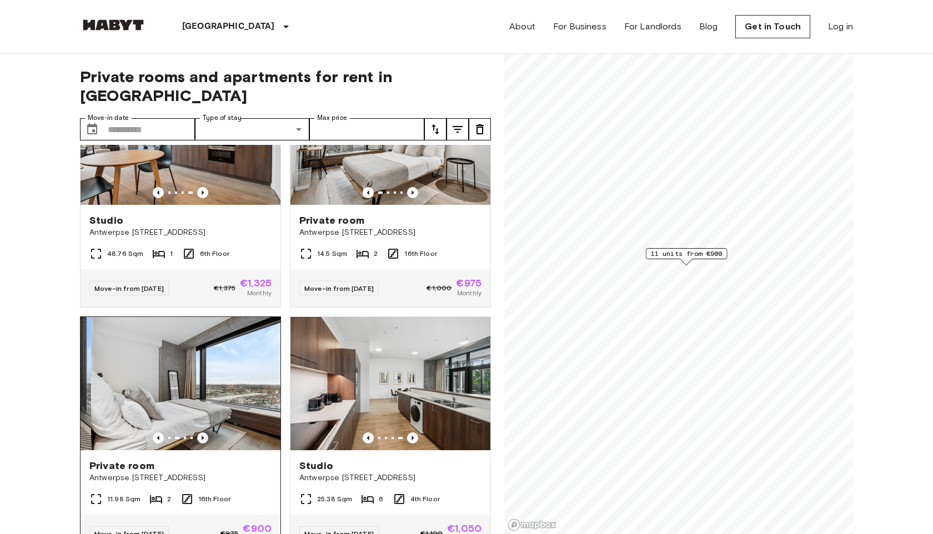
click at [205, 432] on icon "Previous image" at bounding box center [202, 437] width 11 height 11
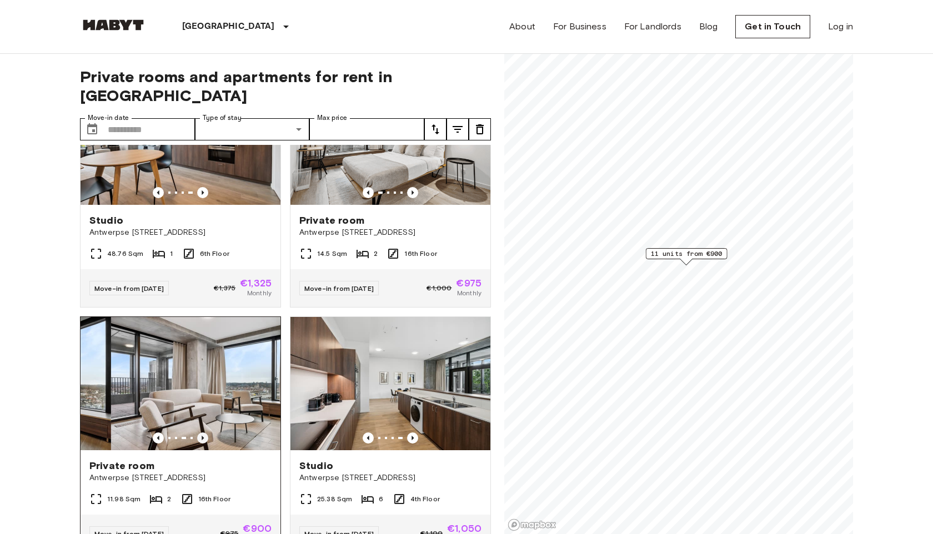
click at [205, 432] on icon "Previous image" at bounding box center [202, 437] width 11 height 11
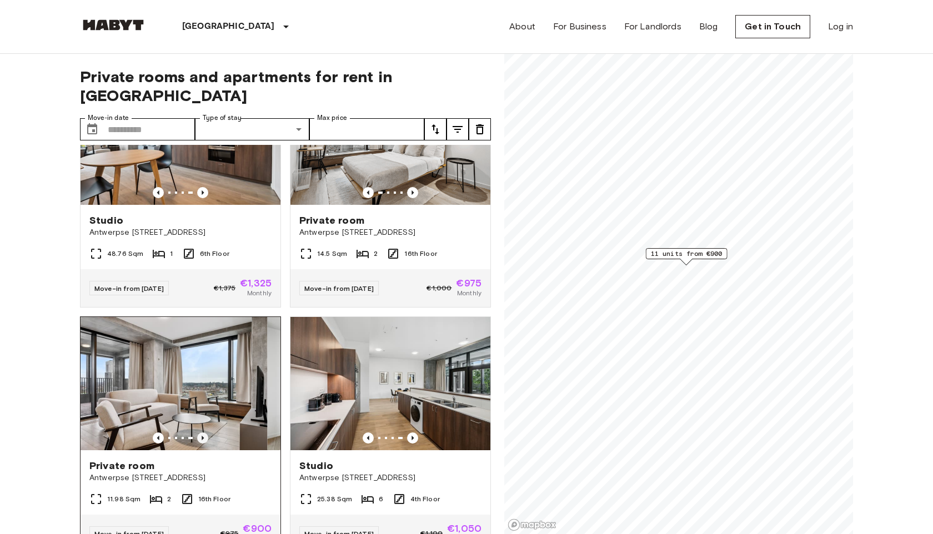
click at [205, 432] on icon "Previous image" at bounding box center [202, 437] width 11 height 11
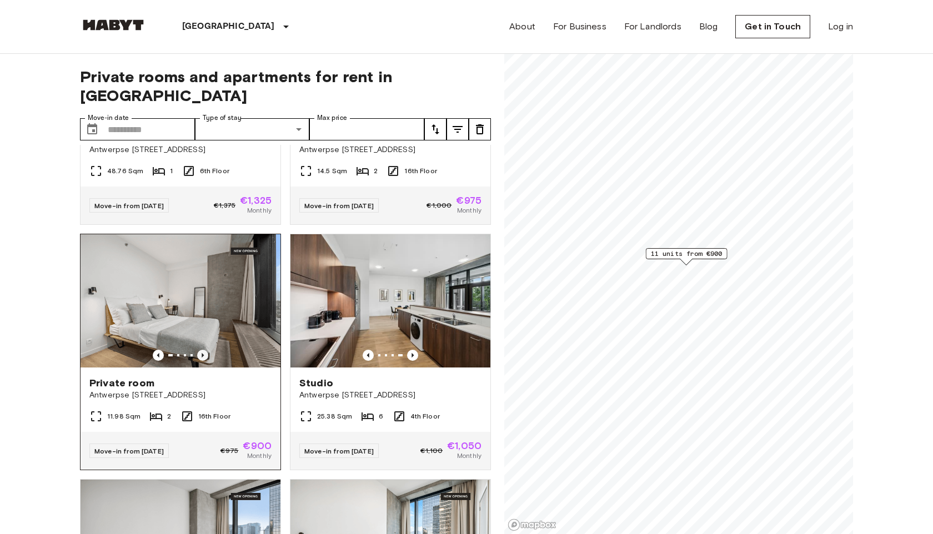
scroll to position [169, 0]
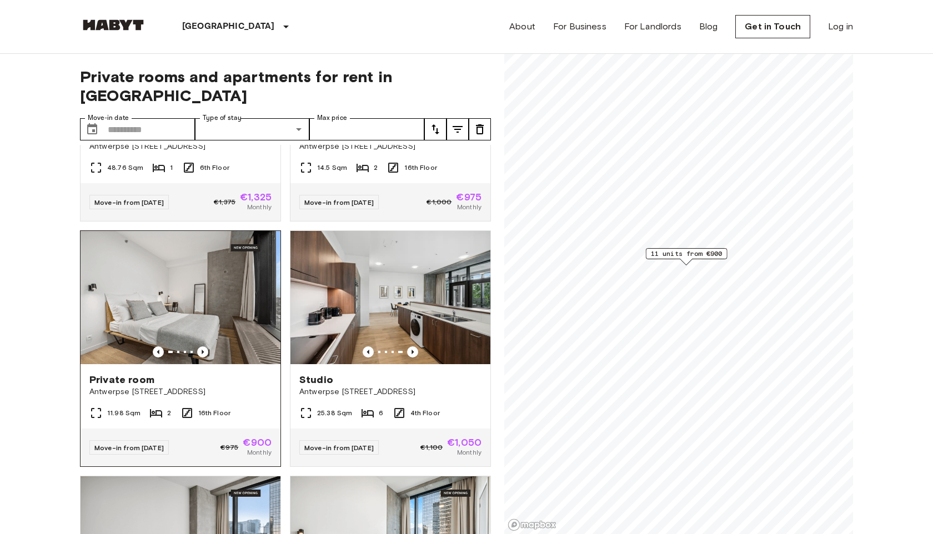
click at [201, 272] on img at bounding box center [180, 297] width 200 height 133
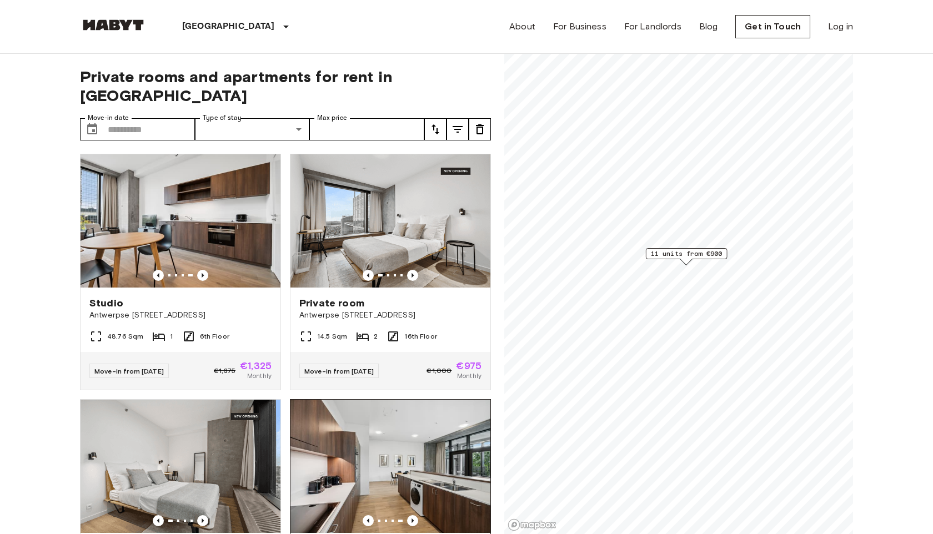
scroll to position [14, 0]
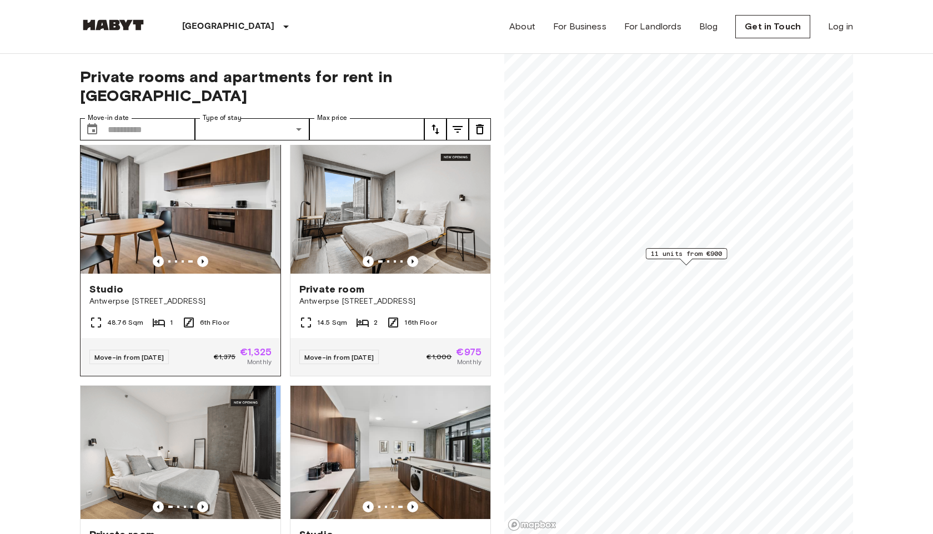
click at [220, 214] on img at bounding box center [180, 206] width 200 height 133
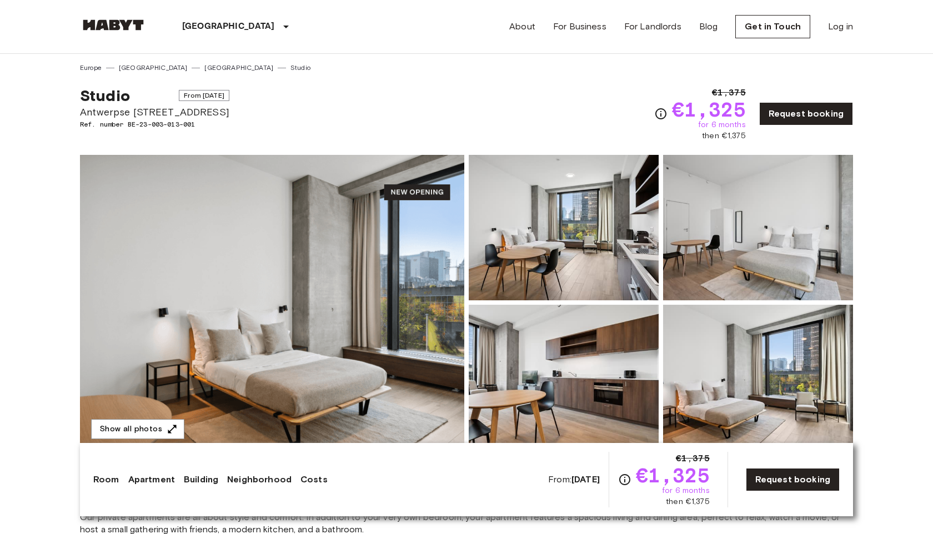
click at [416, 113] on div "Studio From Sep 18 2025 Antwerpse Steenweg 57, Brussels Ref. number BE-23-003-0…" at bounding box center [466, 107] width 773 height 69
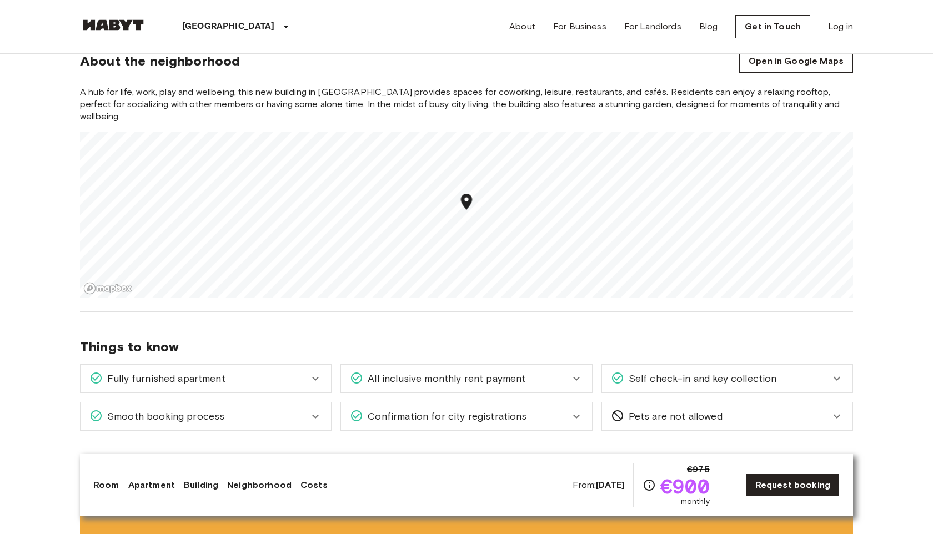
scroll to position [1244, 0]
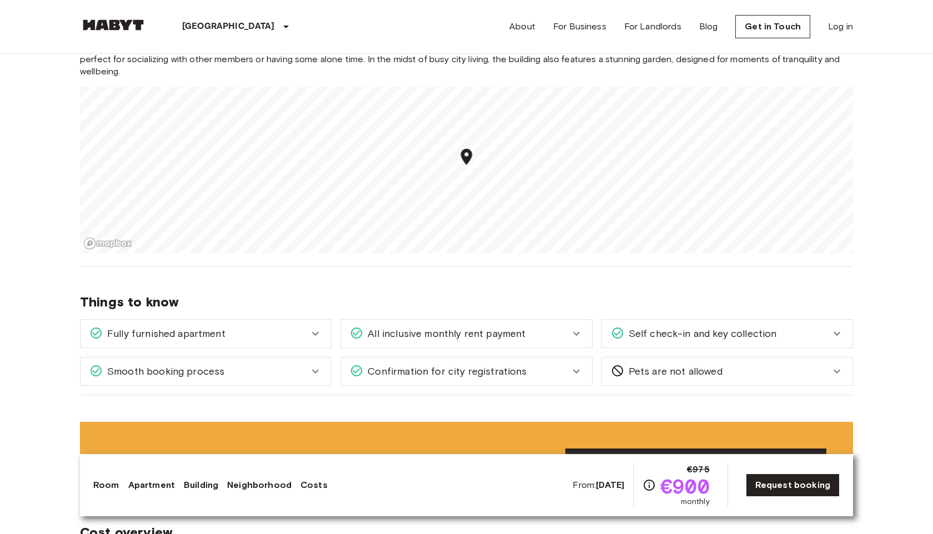
click at [439, 326] on span "All inclusive monthly rent payment" at bounding box center [444, 333] width 162 height 14
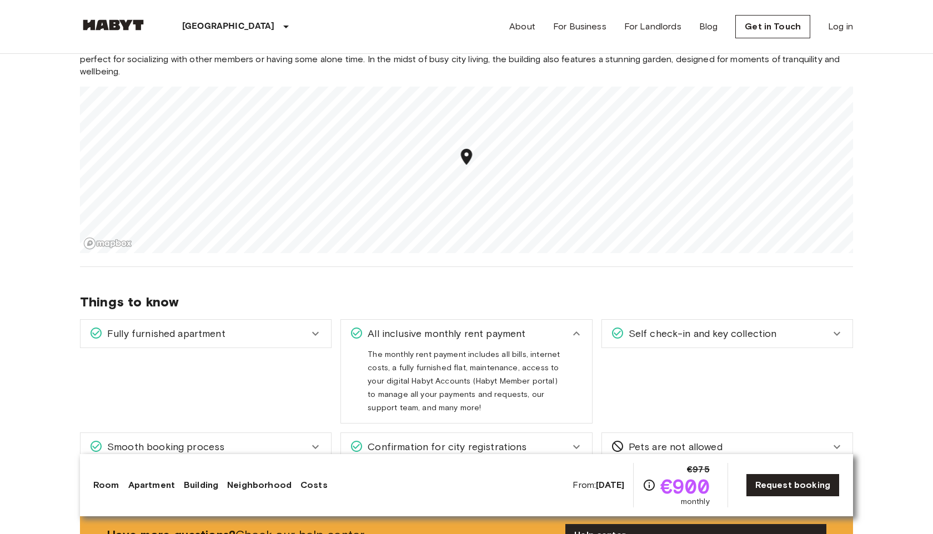
click at [439, 326] on span "All inclusive monthly rent payment" at bounding box center [444, 333] width 162 height 14
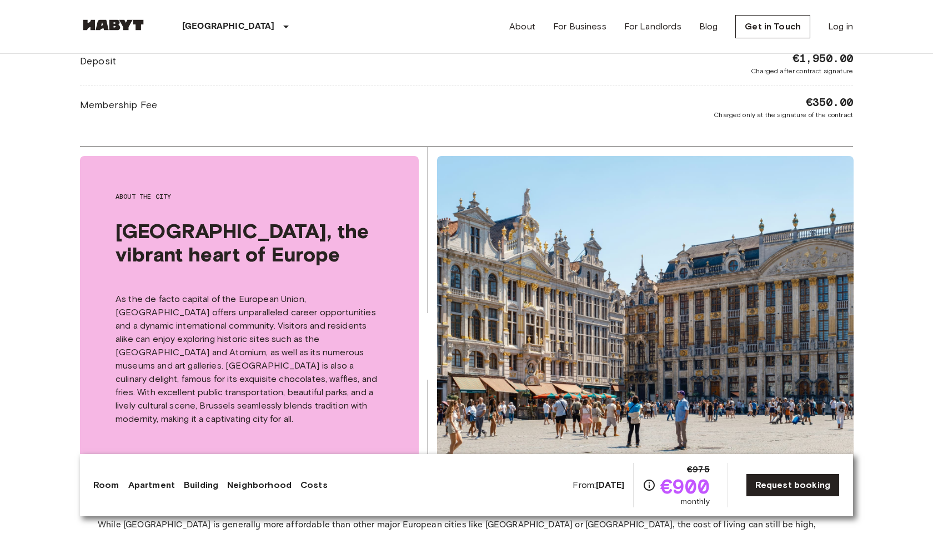
scroll to position [1809, 0]
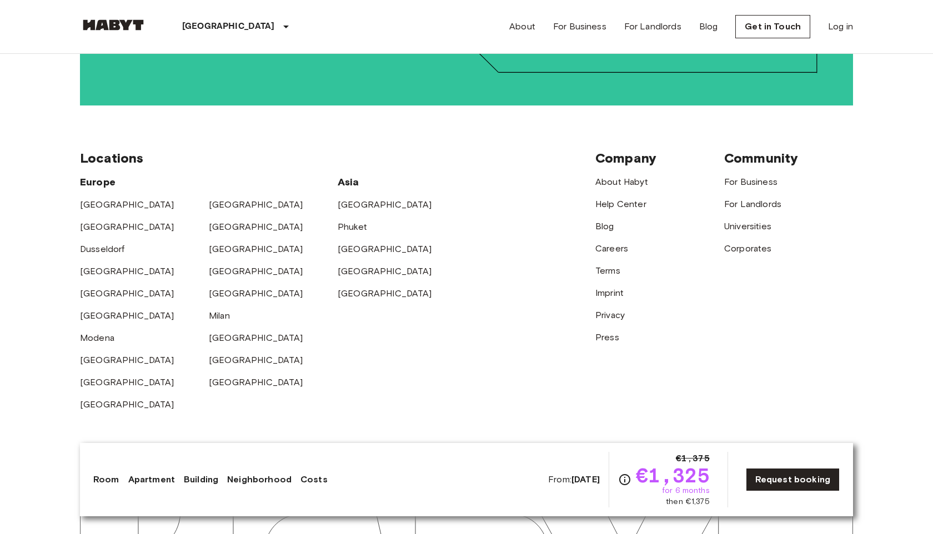
scroll to position [2631, 0]
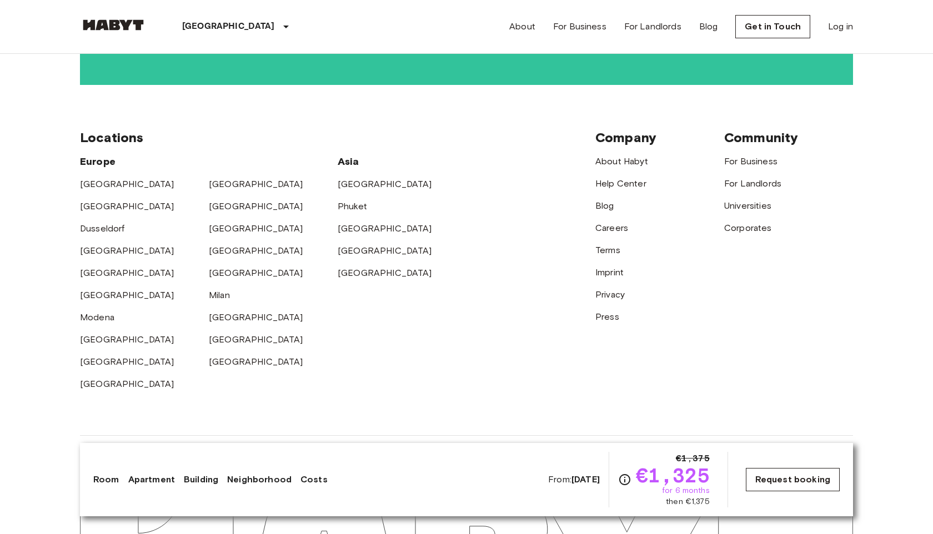
click at [792, 477] on link "Request booking" at bounding box center [793, 479] width 94 height 23
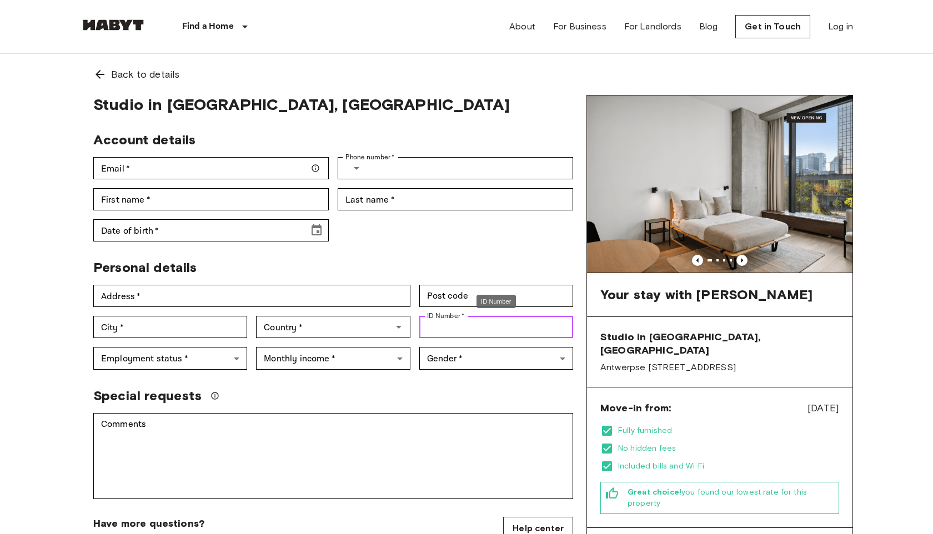
click at [442, 329] on input "ID Number   *" at bounding box center [496, 327] width 154 height 22
click at [430, 129] on div "Account details" at bounding box center [328, 136] width 489 height 26
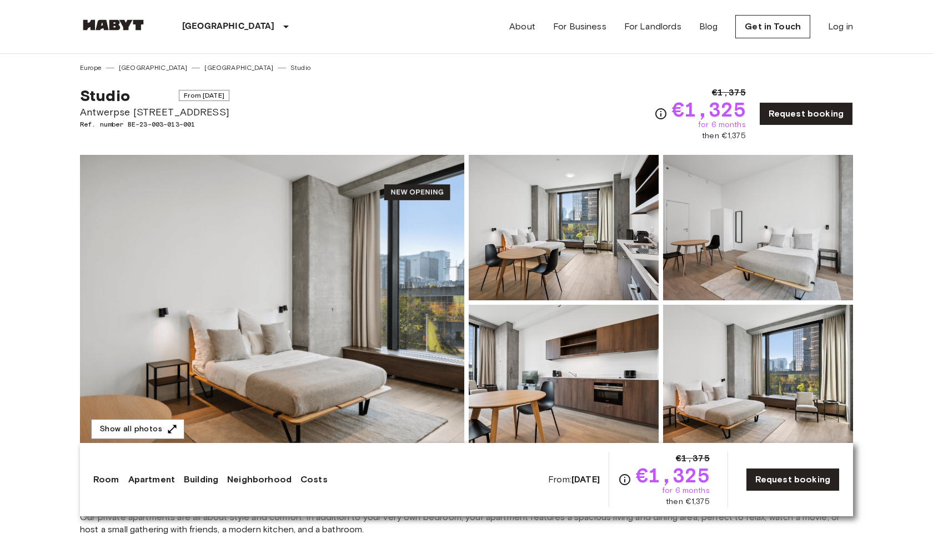
scroll to position [2631, 0]
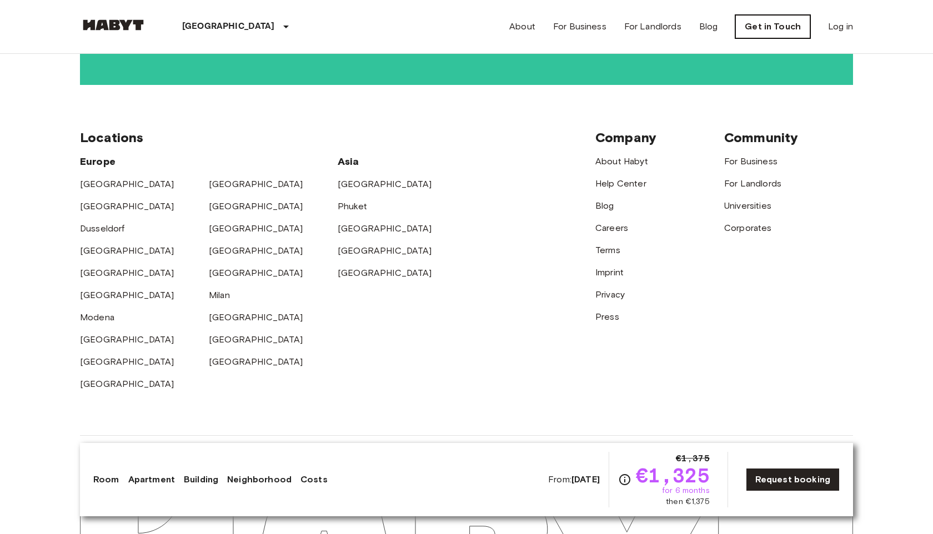
click at [773, 21] on link "Get in Touch" at bounding box center [772, 26] width 75 height 23
